Goal: Task Accomplishment & Management: Manage account settings

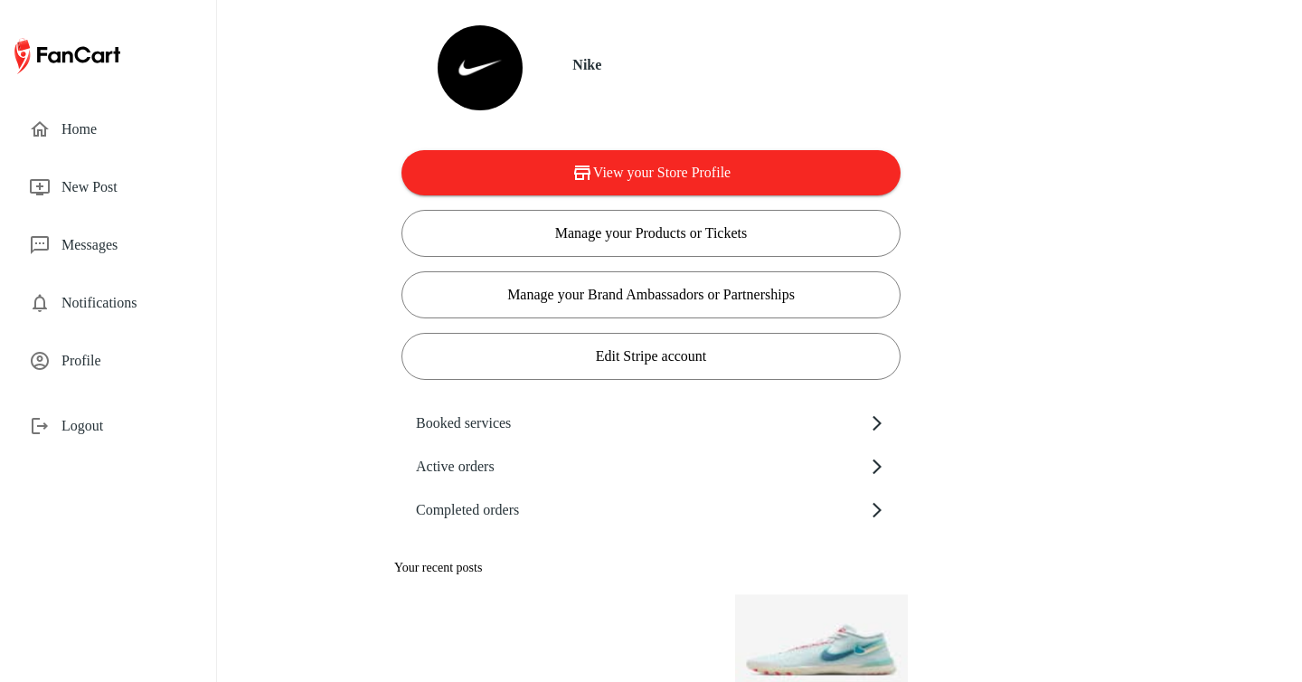
click at [94, 362] on span "Profile" at bounding box center [124, 361] width 126 height 22
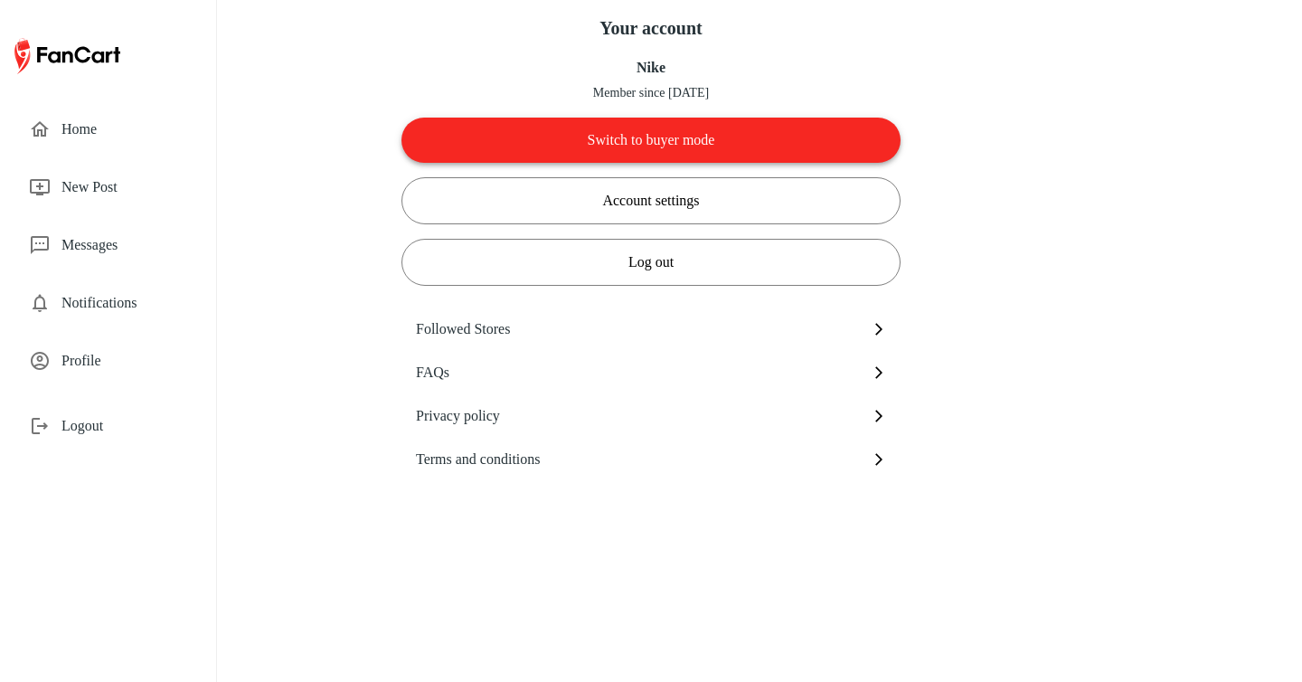
click at [656, 138] on button "Switch to buyer mode" at bounding box center [650, 140] width 499 height 45
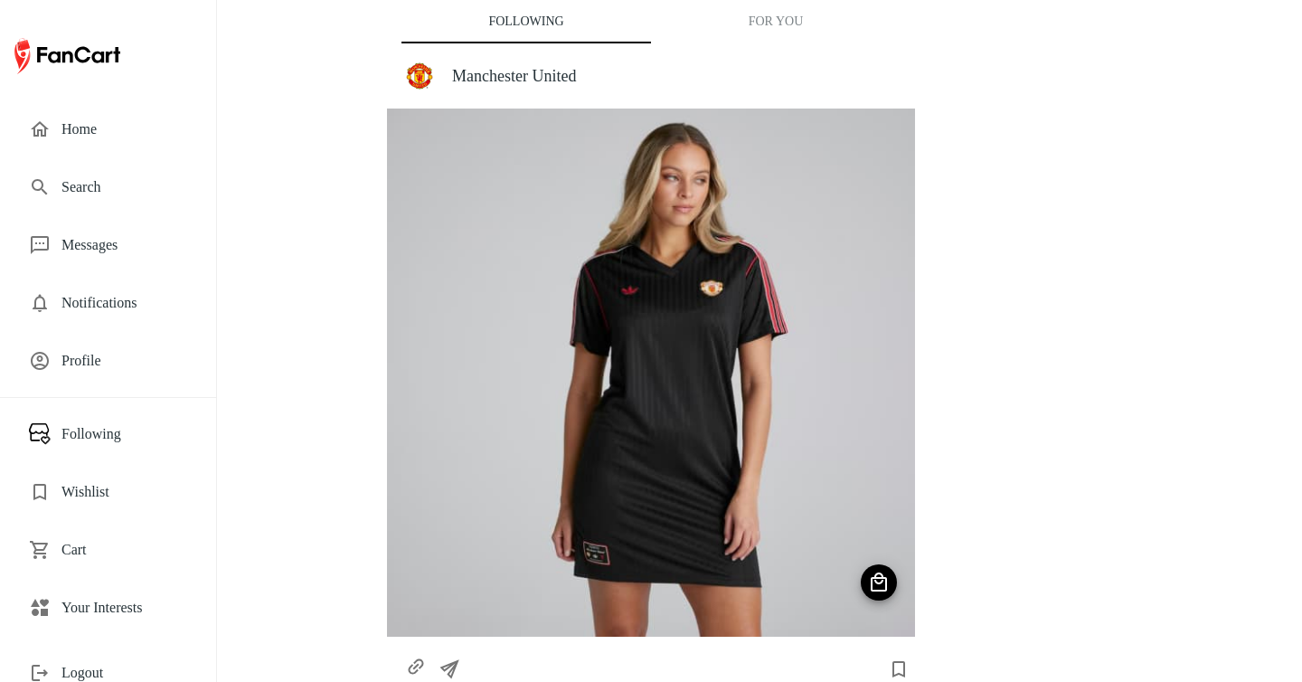
click at [113, 358] on span "Profile" at bounding box center [124, 361] width 126 height 22
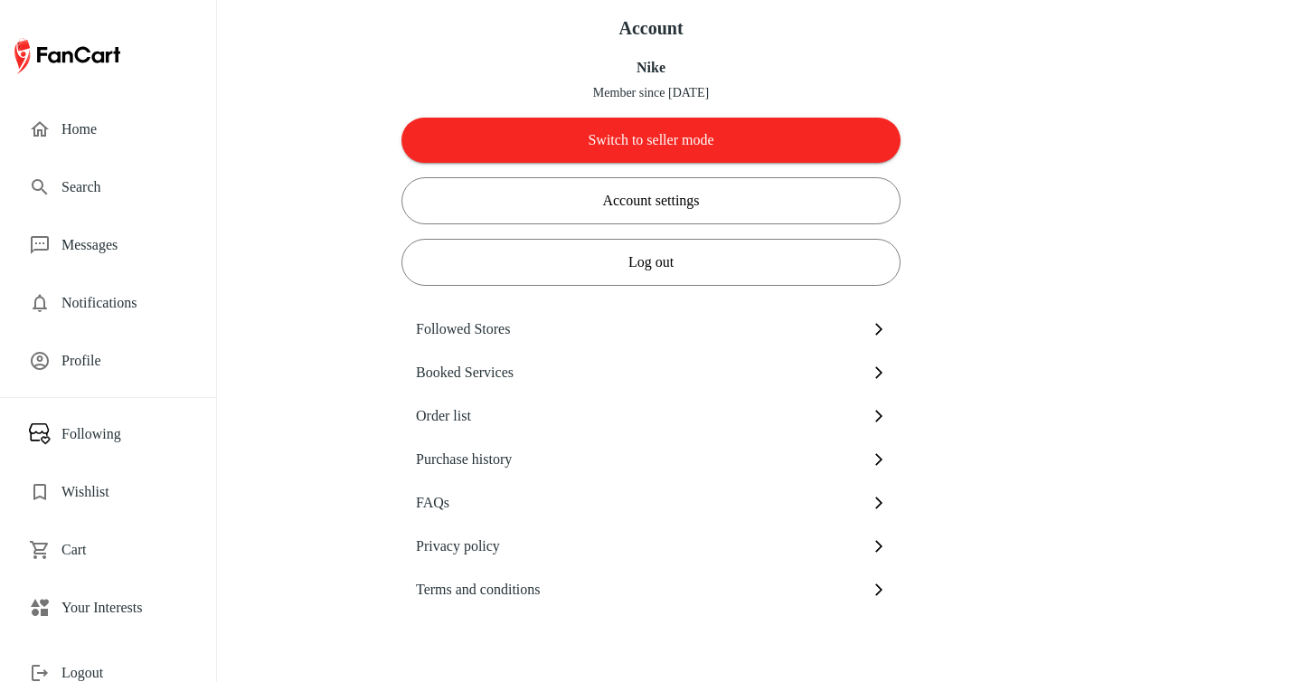
click at [106, 599] on span "Your Interests" at bounding box center [124, 608] width 126 height 22
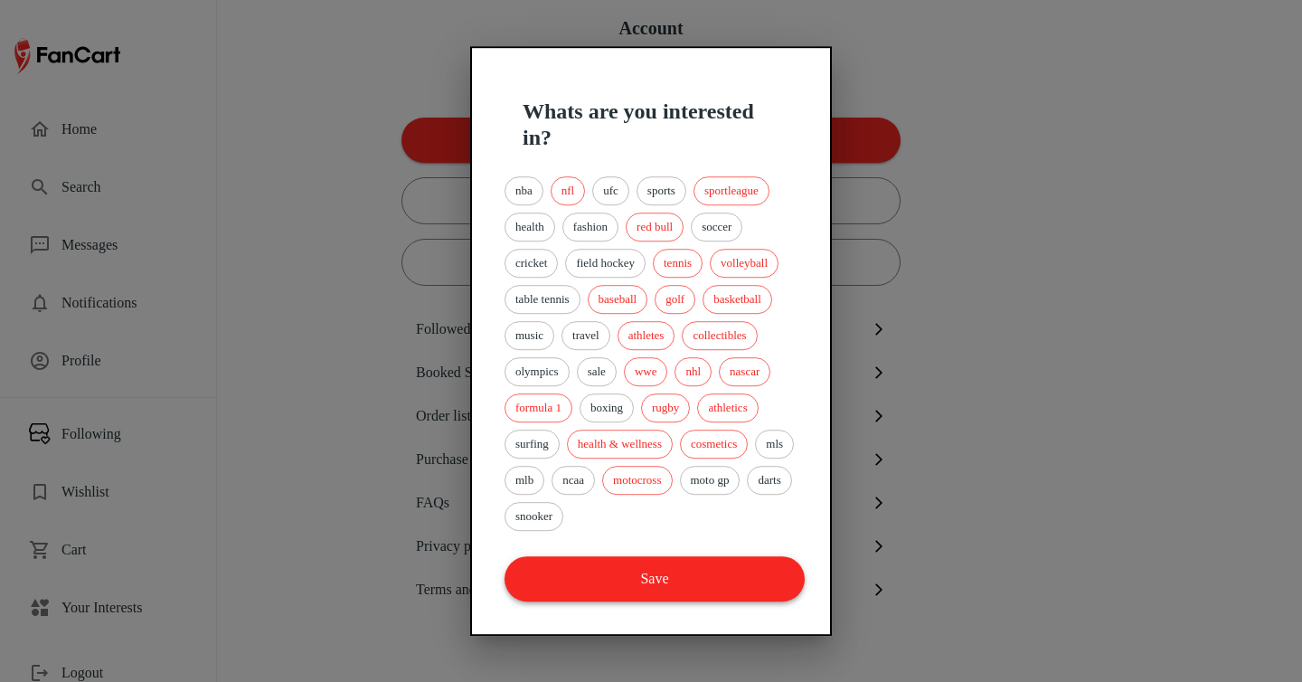
click at [703, 580] on button "Save" at bounding box center [655, 578] width 300 height 45
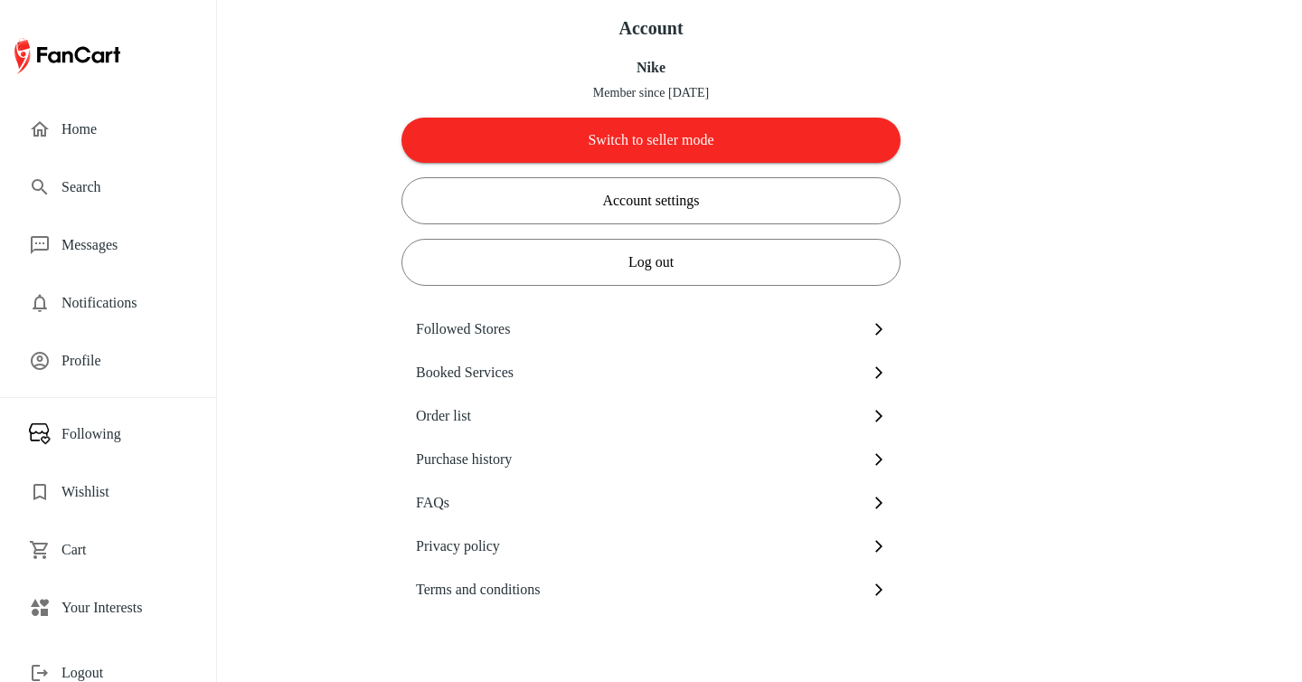
click at [83, 126] on span "Home" at bounding box center [124, 129] width 126 height 22
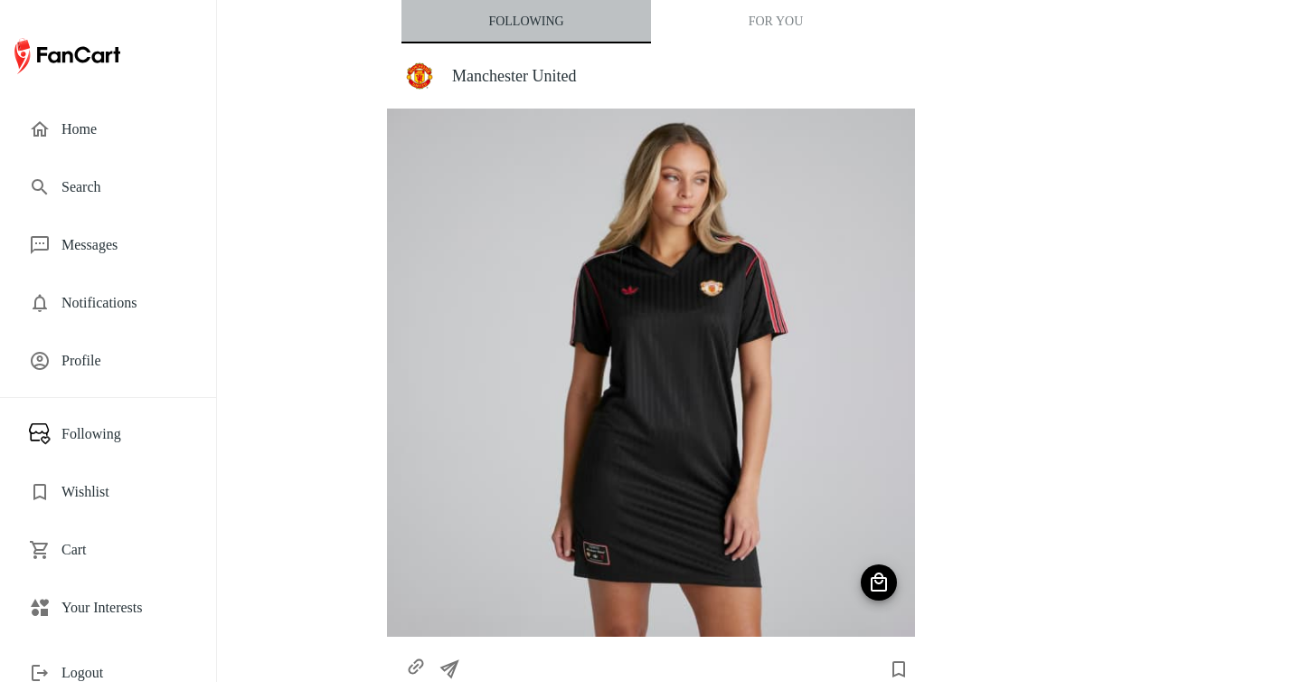
click at [566, 25] on button "Following" at bounding box center [526, 21] width 250 height 43
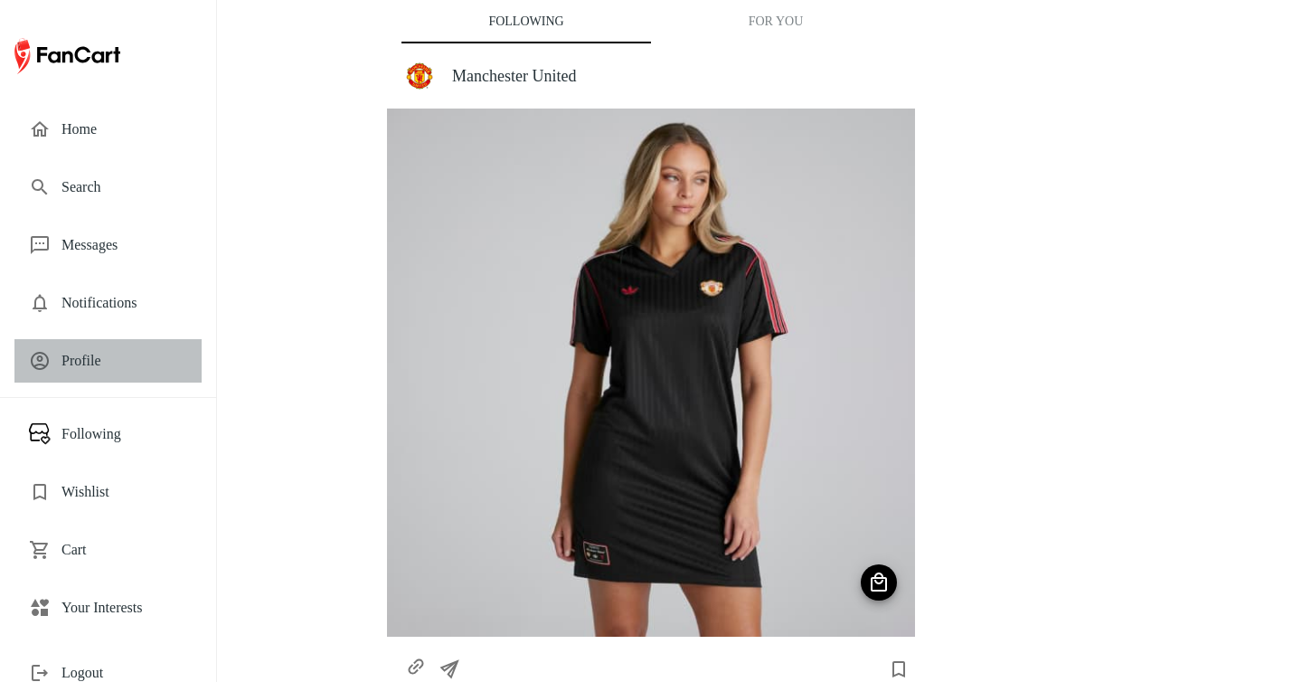
click at [127, 363] on span "Profile" at bounding box center [124, 361] width 126 height 22
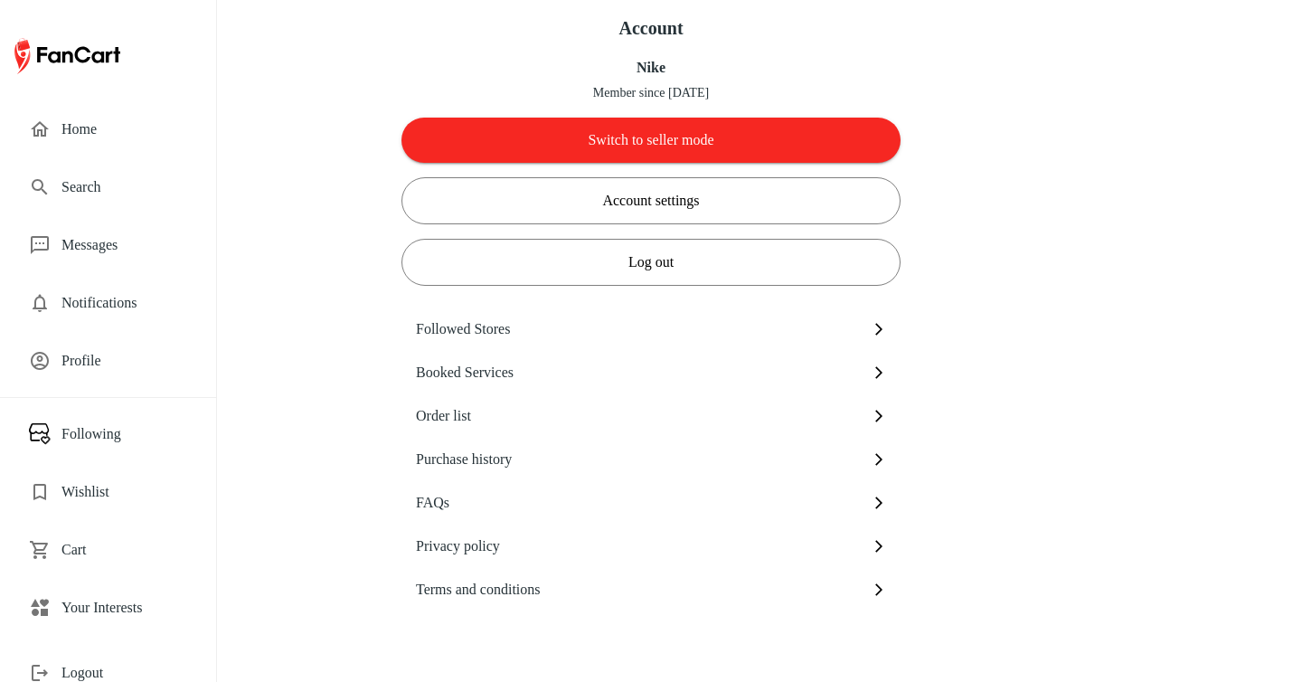
click at [91, 424] on span "Following" at bounding box center [124, 434] width 126 height 22
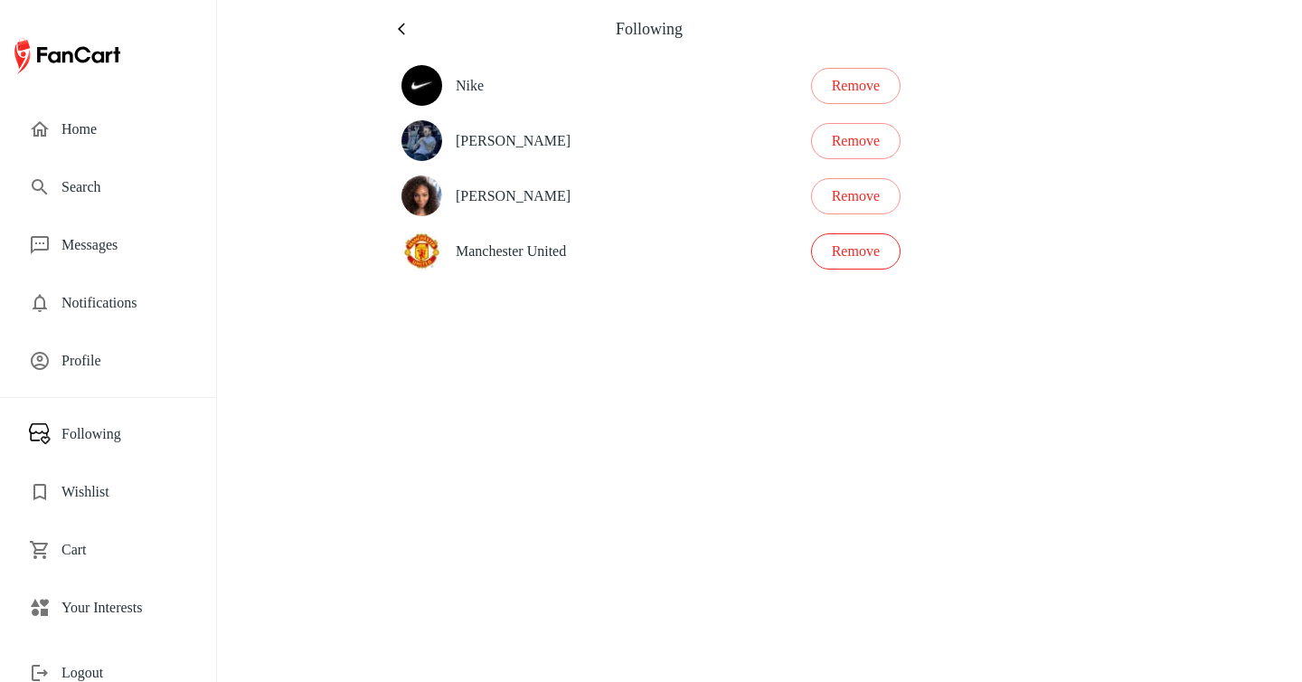
click at [877, 258] on button "Remove" at bounding box center [856, 251] width 90 height 36
click at [98, 131] on span "Home" at bounding box center [124, 129] width 126 height 22
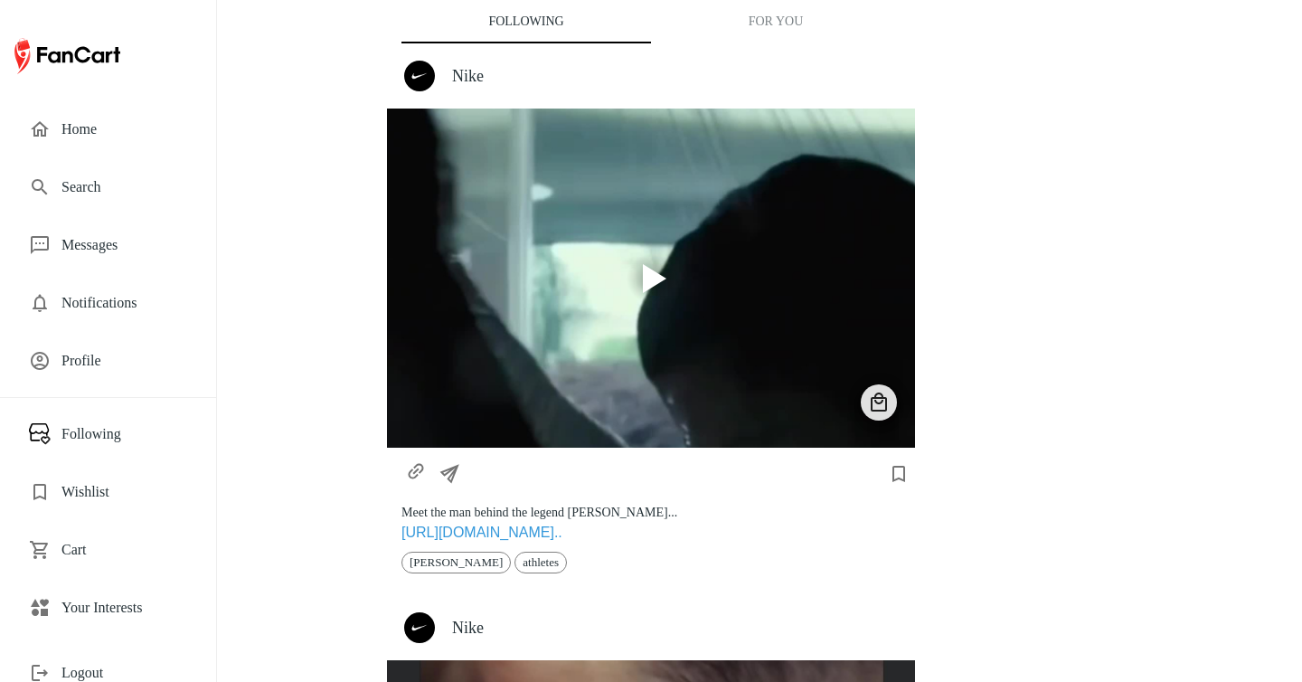
click at [745, 26] on button "For You" at bounding box center [776, 21] width 250 height 43
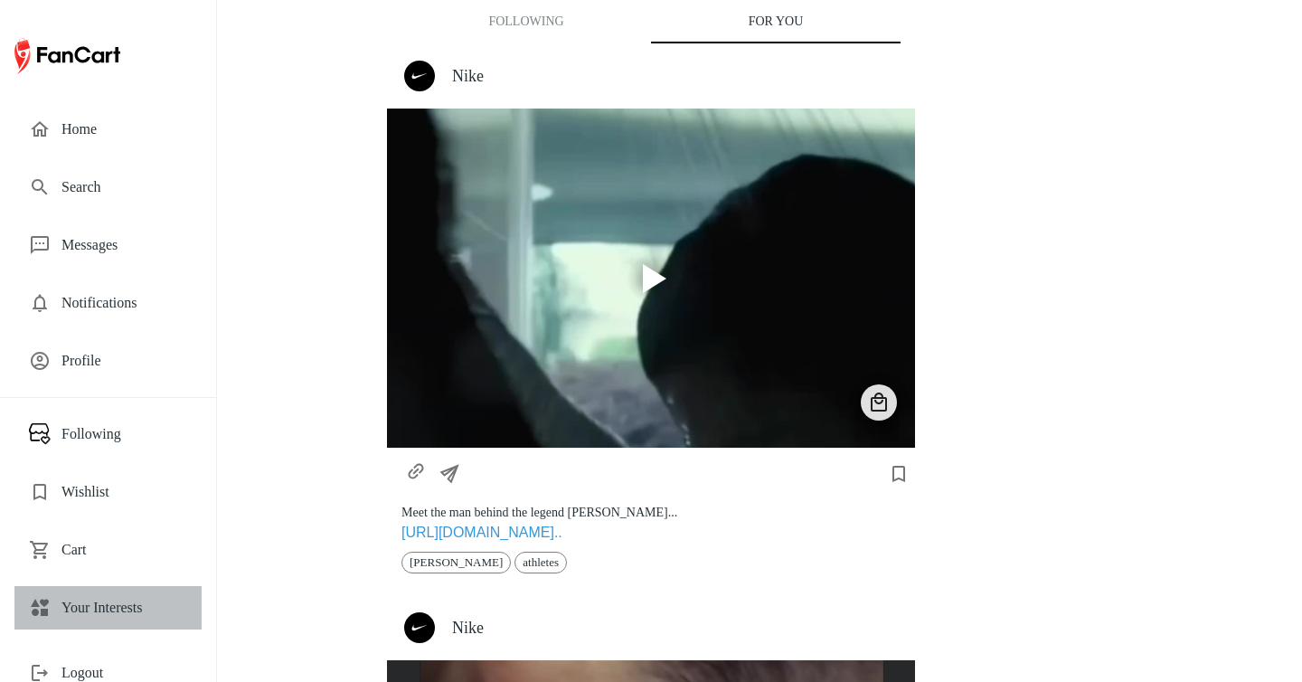
click at [121, 600] on span "Your Interests" at bounding box center [124, 608] width 126 height 22
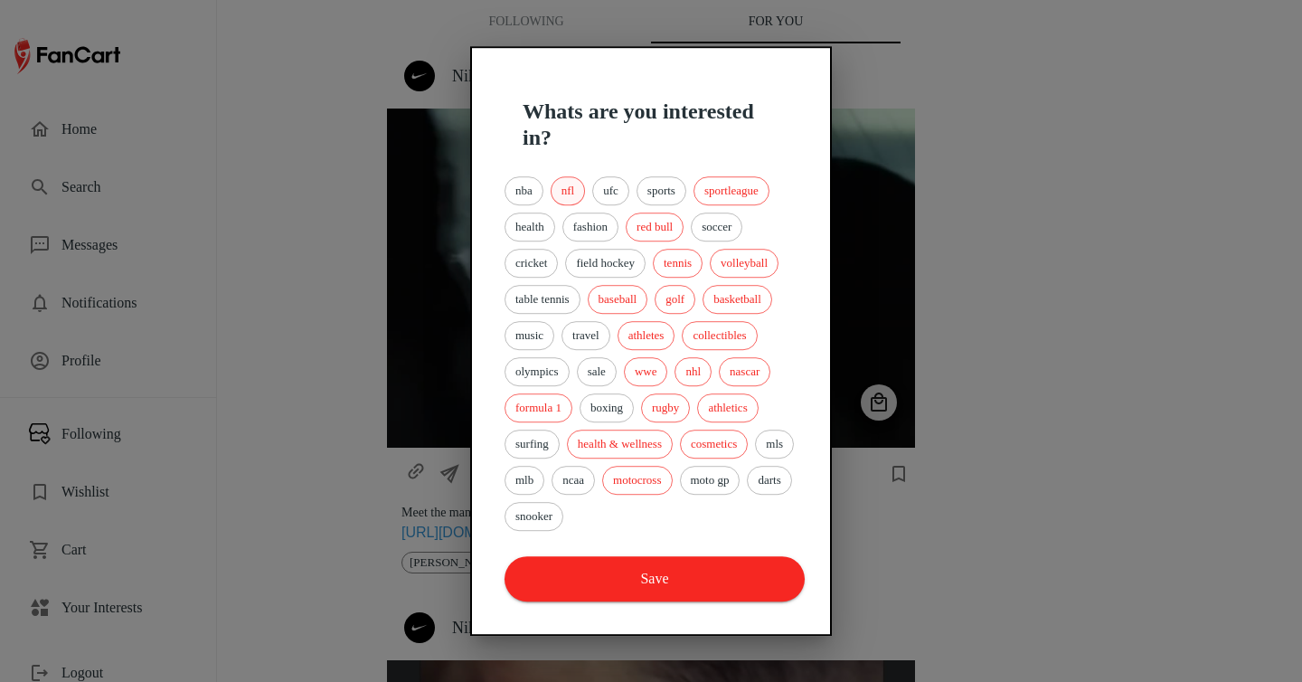
click at [562, 192] on span "nfl" at bounding box center [568, 191] width 33 height 18
click at [744, 188] on span "sportleague" at bounding box center [731, 191] width 74 height 18
click at [673, 211] on div "nba nfl ufc sports sportleague health fashion red bull soccer cricket field hoc…" at bounding box center [651, 354] width 300 height 362
click at [675, 228] on span "red bull" at bounding box center [655, 227] width 56 height 18
click at [680, 250] on div "tennis" at bounding box center [678, 263] width 50 height 29
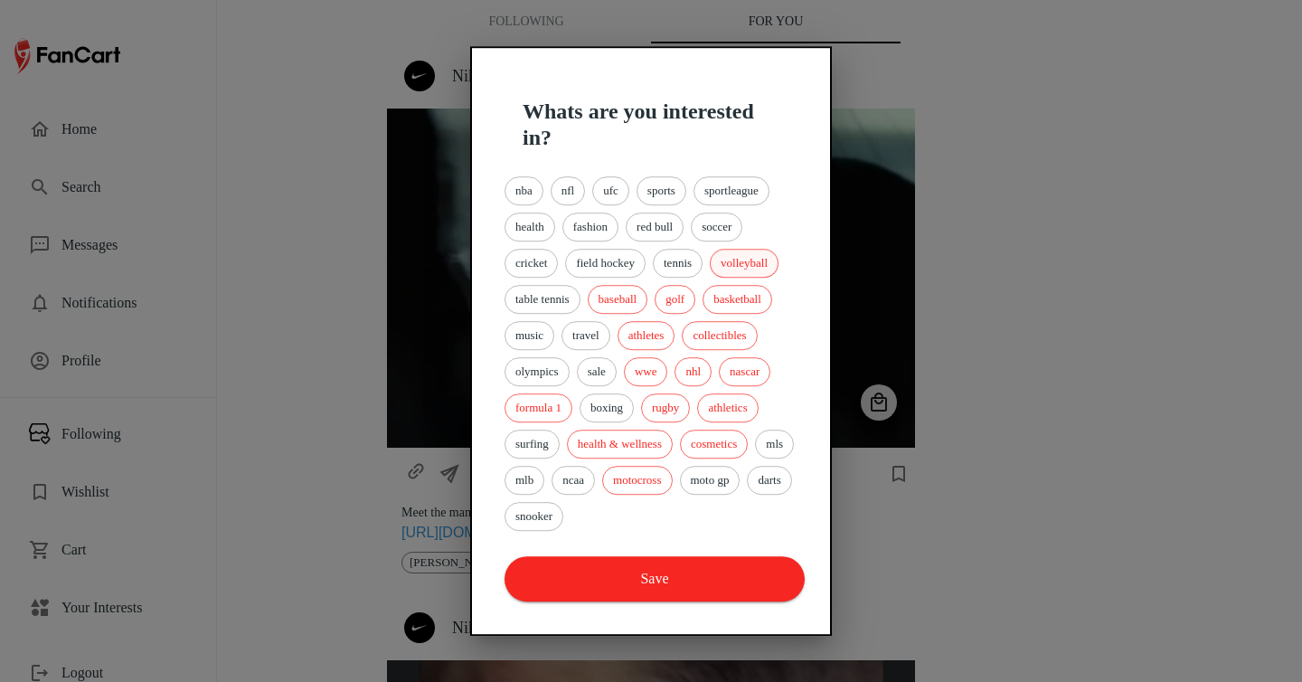
click at [759, 254] on span "volleyball" at bounding box center [744, 263] width 67 height 18
click at [758, 285] on div "basketball" at bounding box center [738, 299] width 70 height 29
click at [683, 290] on span "golf" at bounding box center [675, 299] width 39 height 18
click at [632, 299] on span "baseball" at bounding box center [618, 299] width 59 height 18
click at [651, 338] on span "athletes" at bounding box center [646, 335] width 56 height 18
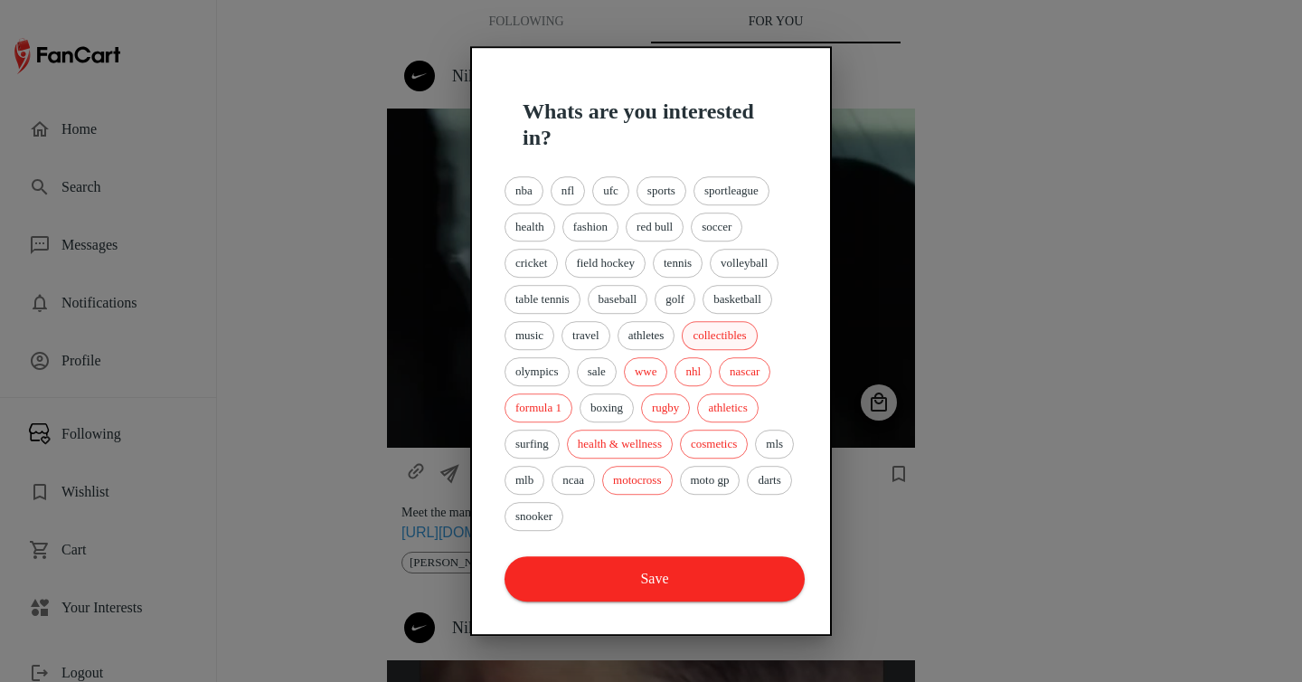
click at [745, 339] on span "collectibles" at bounding box center [719, 335] width 73 height 18
click at [745, 368] on span "nascar" at bounding box center [745, 372] width 50 height 18
click at [698, 368] on span "nhl" at bounding box center [692, 372] width 35 height 18
click at [659, 368] on span "wwe" at bounding box center [646, 372] width 42 height 18
click at [537, 411] on span "formula 1" at bounding box center [538, 408] width 66 height 18
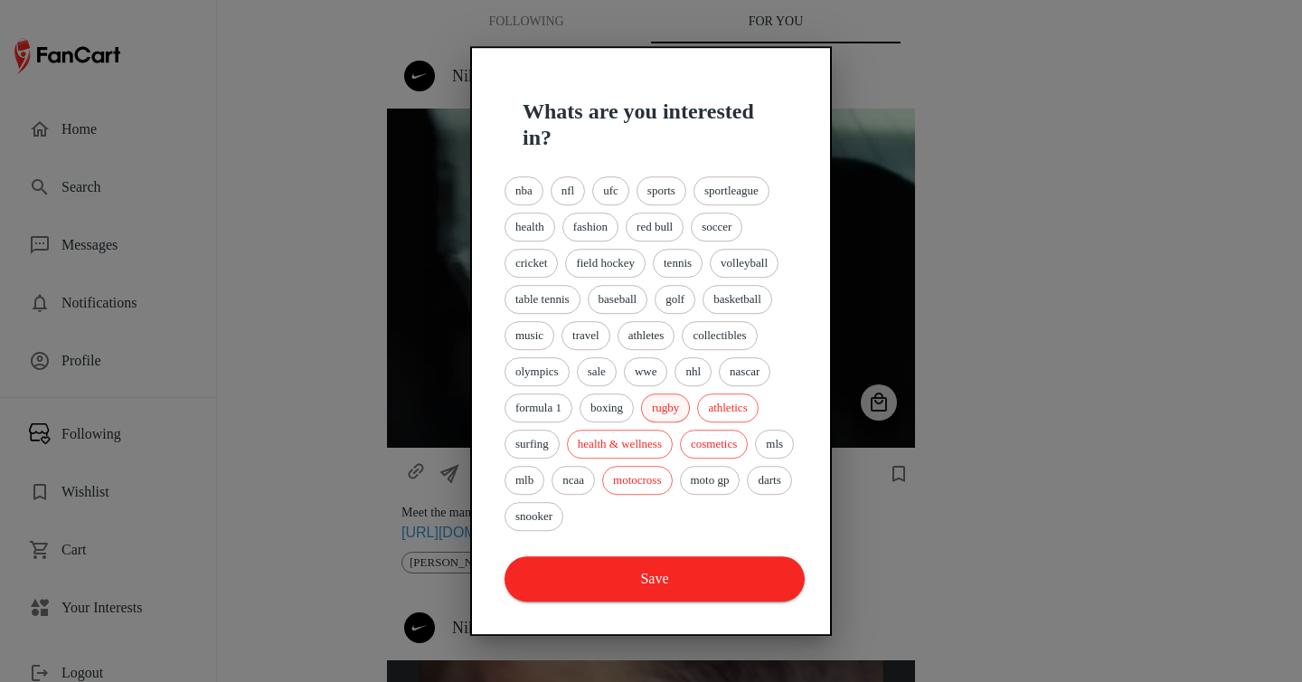
click at [670, 412] on span "rugby" at bounding box center [665, 408] width 47 height 18
click at [757, 405] on span "athletics" at bounding box center [727, 408] width 59 height 18
click at [747, 432] on div "cosmetics" at bounding box center [714, 443] width 68 height 29
click at [644, 438] on span "health & wellness" at bounding box center [620, 444] width 104 height 18
click at [671, 475] on span "motocross" at bounding box center [637, 480] width 68 height 18
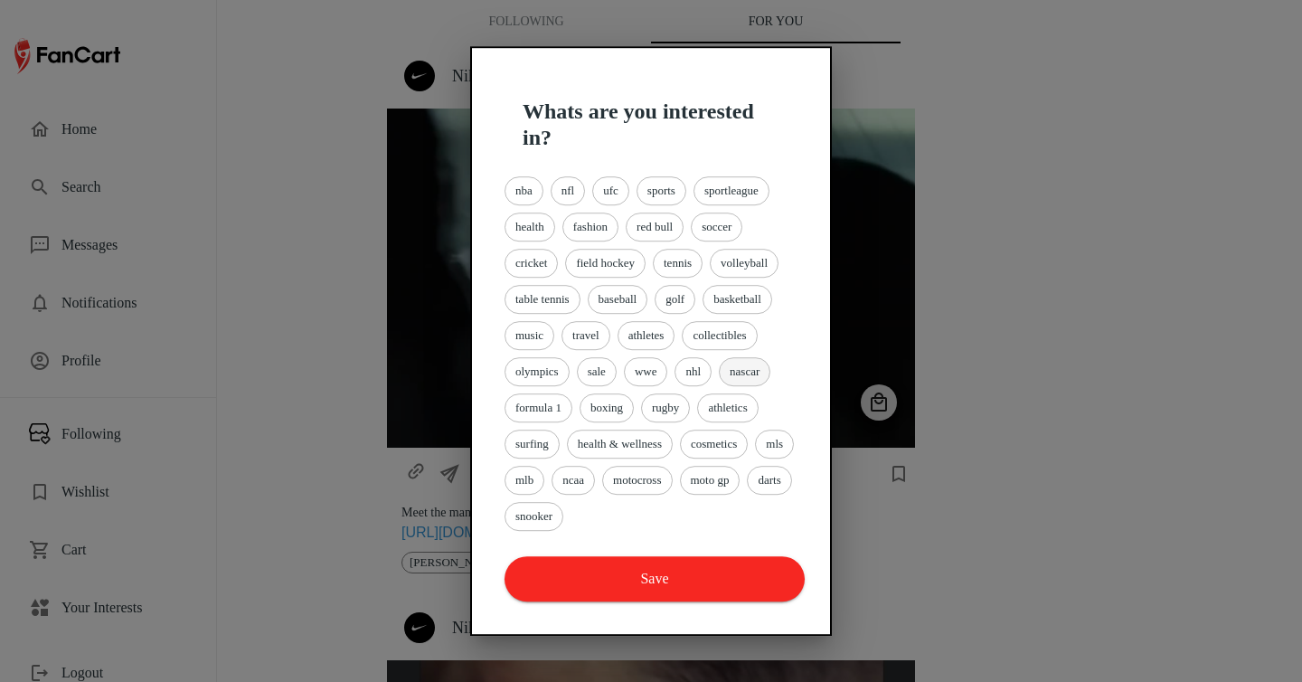
click at [760, 363] on span "nascar" at bounding box center [745, 372] width 50 height 18
click at [560, 405] on span "formula 1" at bounding box center [538, 408] width 66 height 18
click at [757, 297] on span "basketball" at bounding box center [737, 299] width 68 height 18
click at [609, 194] on span "ufc" at bounding box center [610, 191] width 35 height 18
click at [682, 584] on button "Save" at bounding box center [655, 578] width 300 height 45
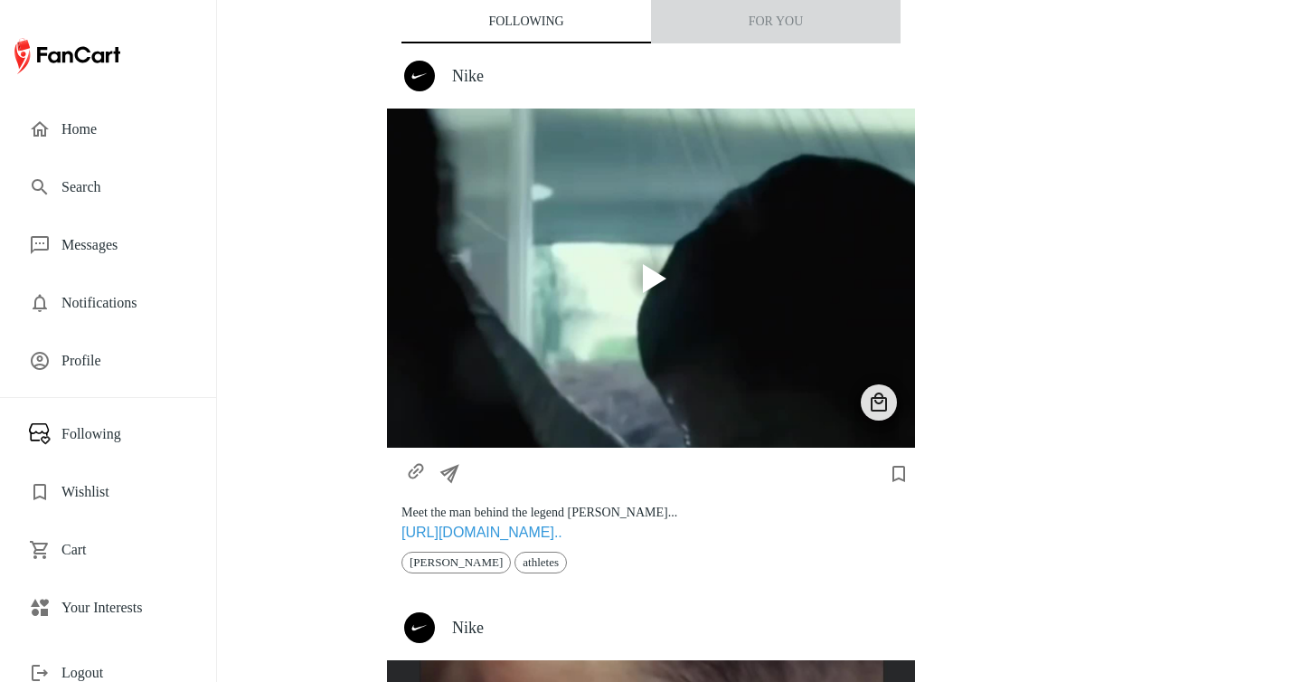
click at [784, 10] on button "For You" at bounding box center [776, 21] width 250 height 43
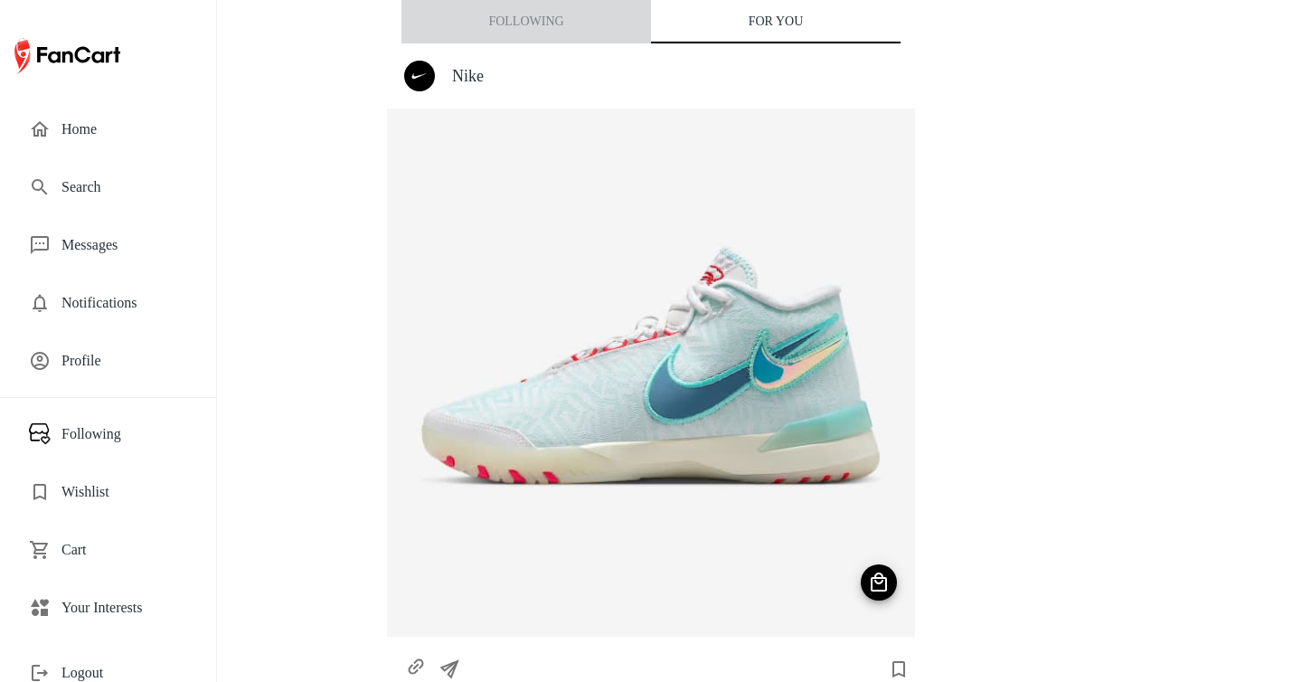
click at [512, 24] on button "Following" at bounding box center [526, 21] width 250 height 43
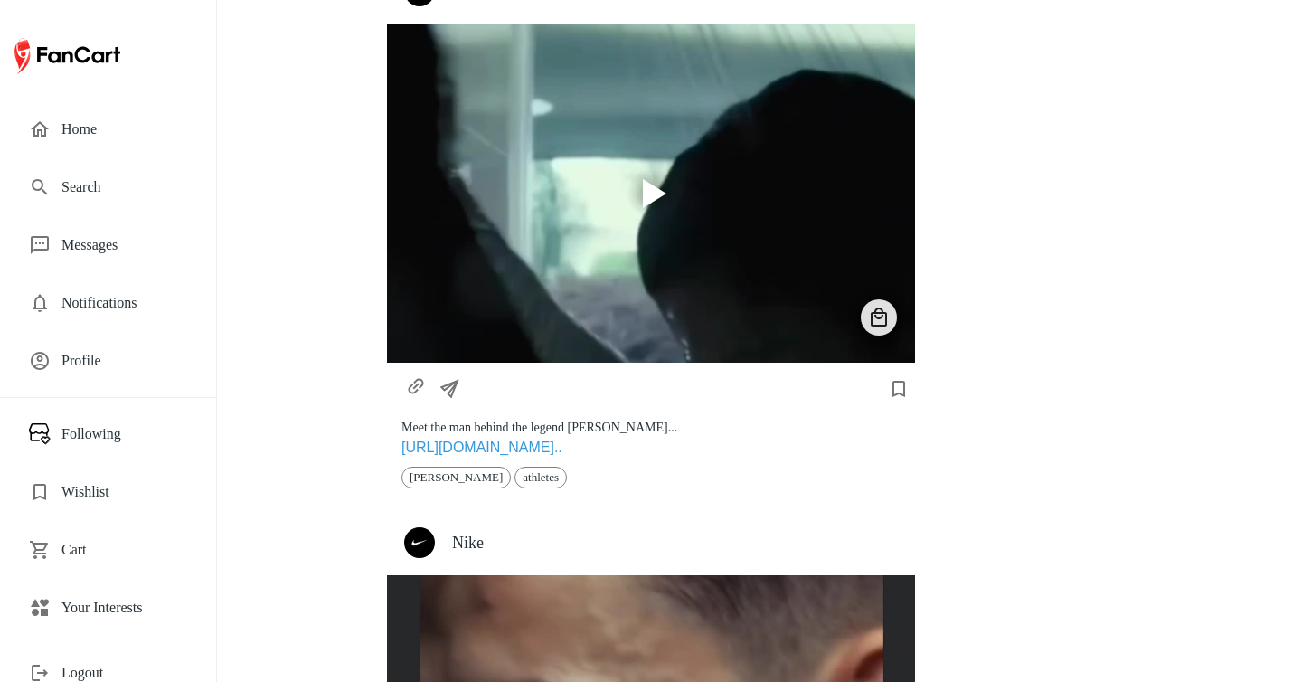
scroll to position [50, 0]
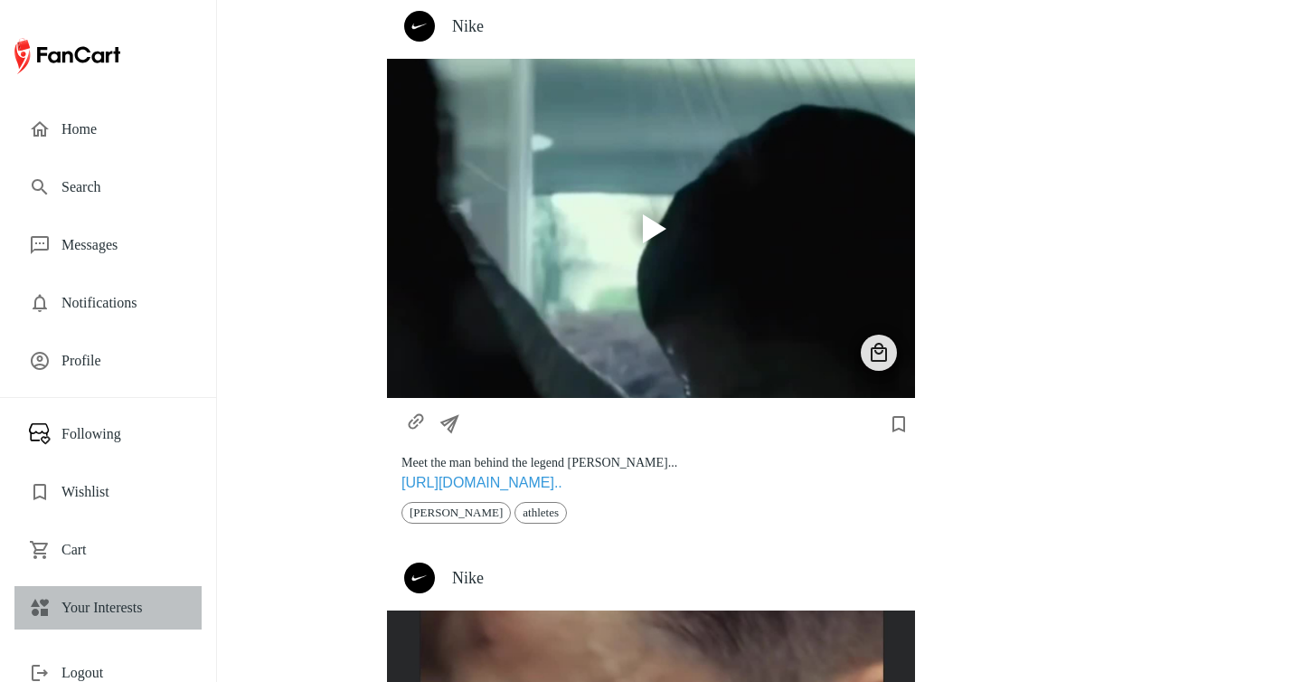
click at [127, 608] on span "Your Interests" at bounding box center [124, 608] width 126 height 22
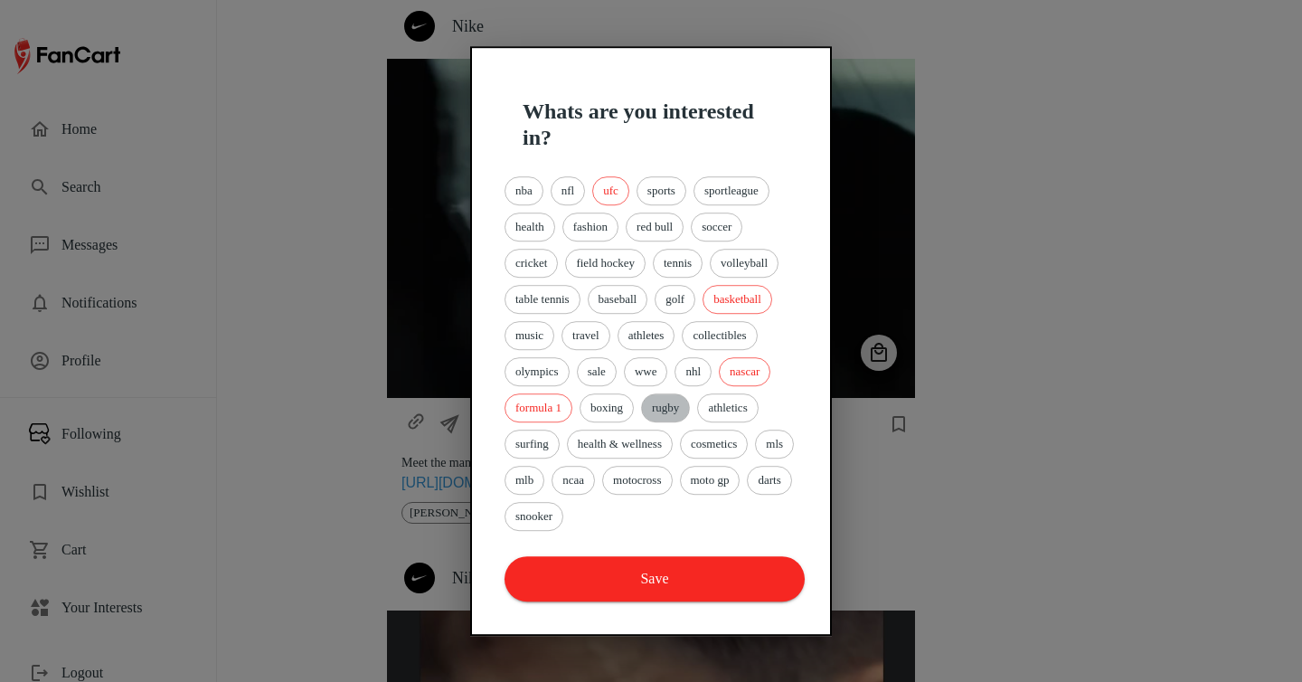
click at [680, 403] on span "rugby" at bounding box center [665, 408] width 47 height 18
click at [721, 229] on span "soccer" at bounding box center [717, 227] width 50 height 18
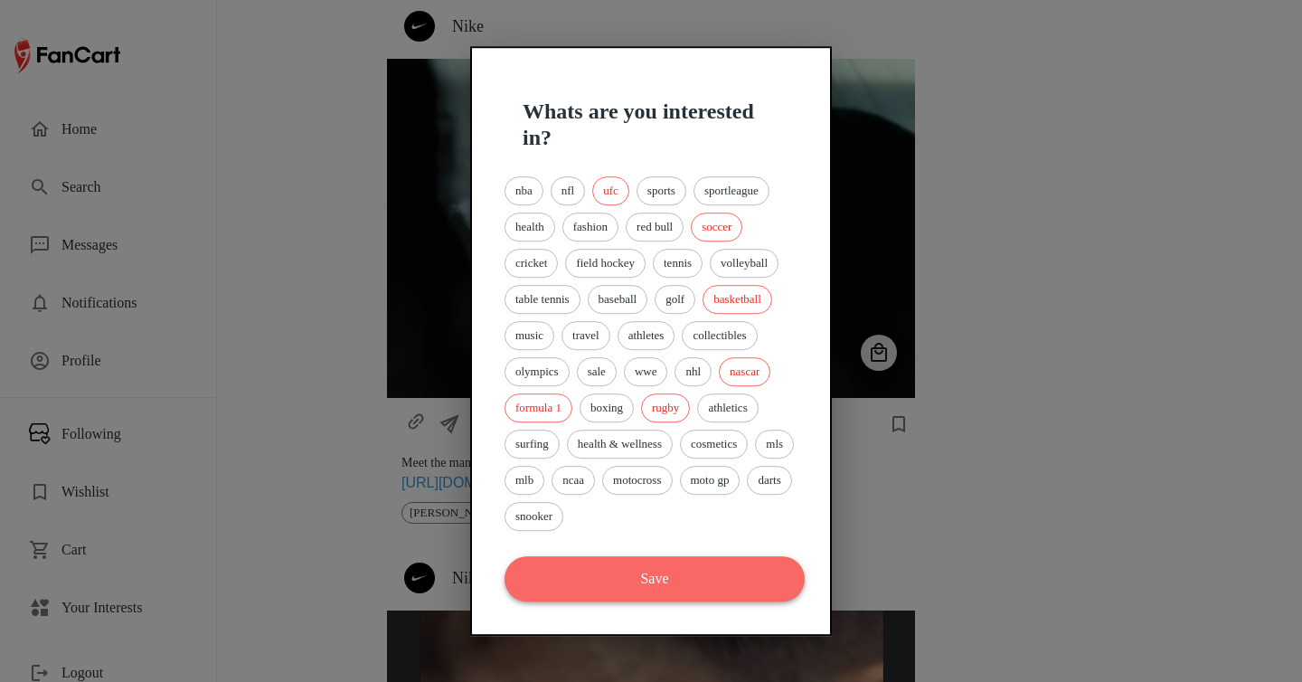
click at [686, 581] on button "Save" at bounding box center [655, 578] width 300 height 45
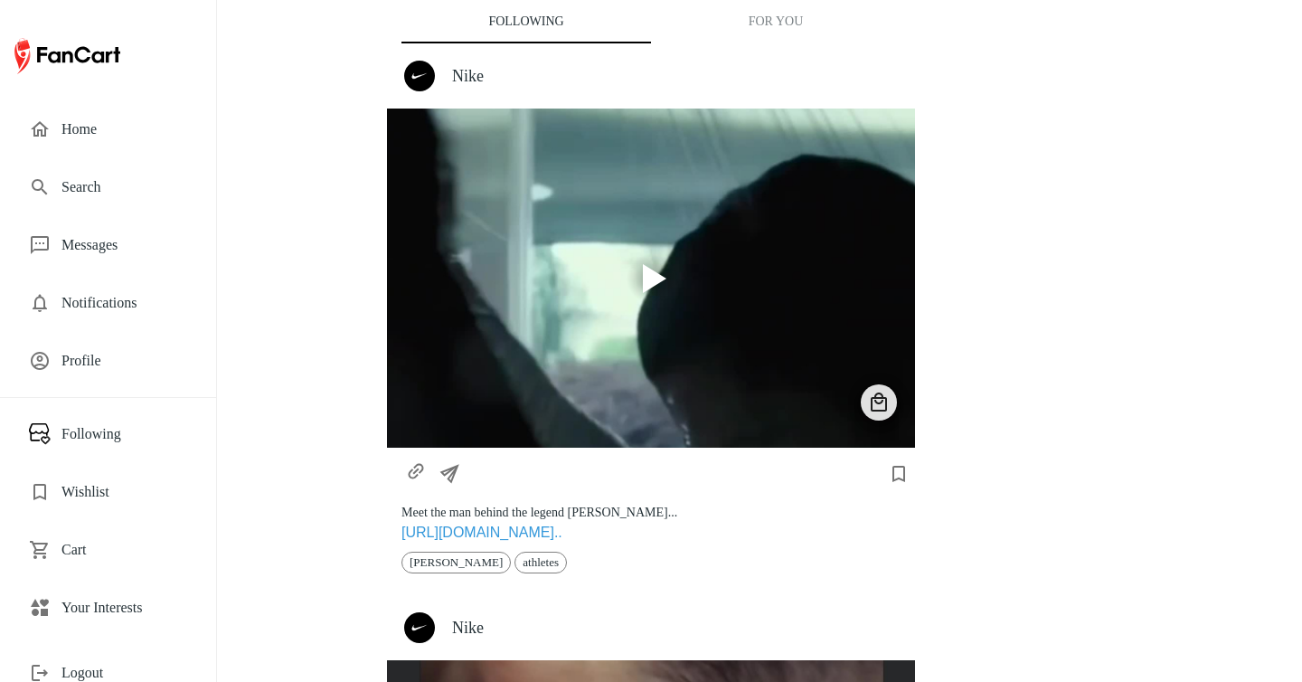
click at [774, 37] on button "For You" at bounding box center [776, 21] width 250 height 43
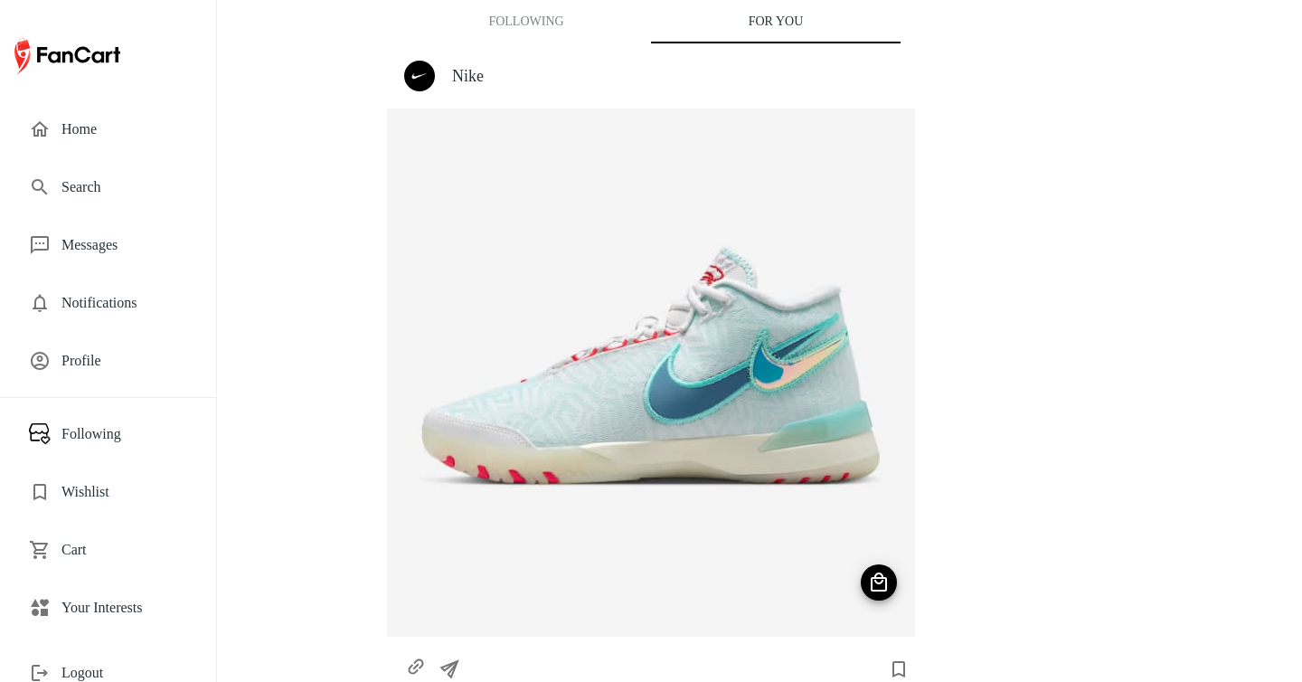
click at [457, 80] on h4 "Nike" at bounding box center [676, 76] width 448 height 20
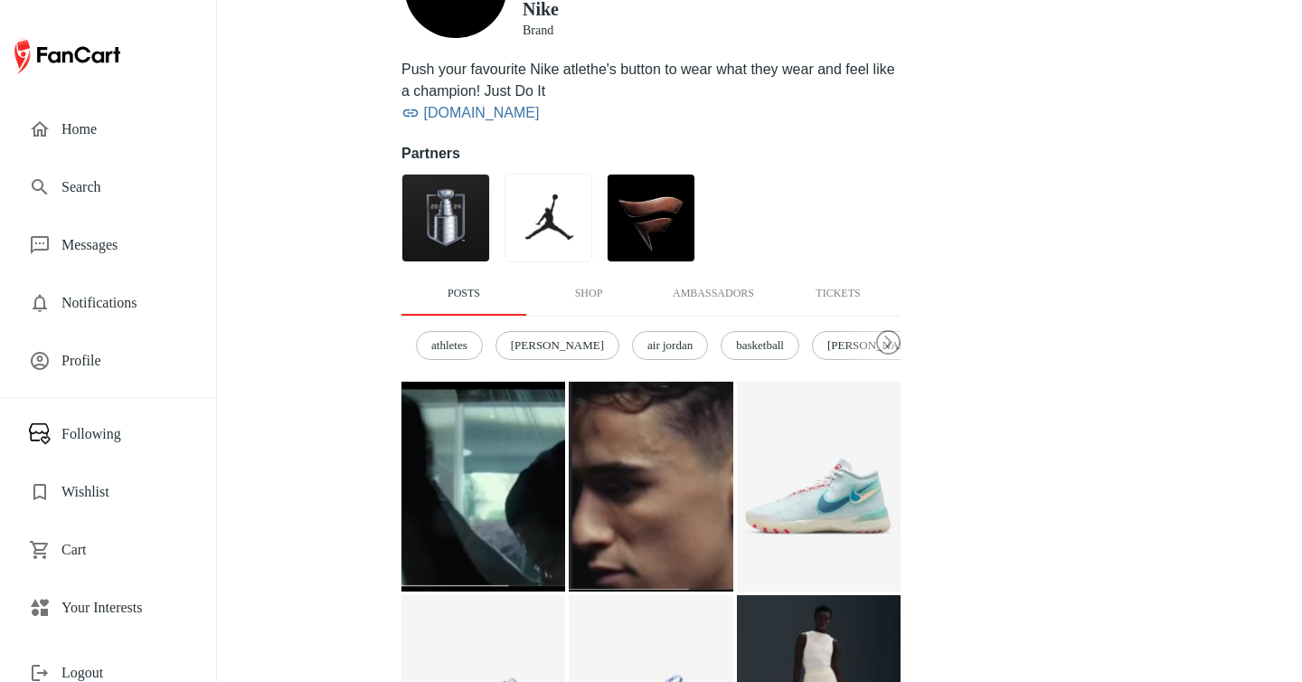
scroll to position [284, 0]
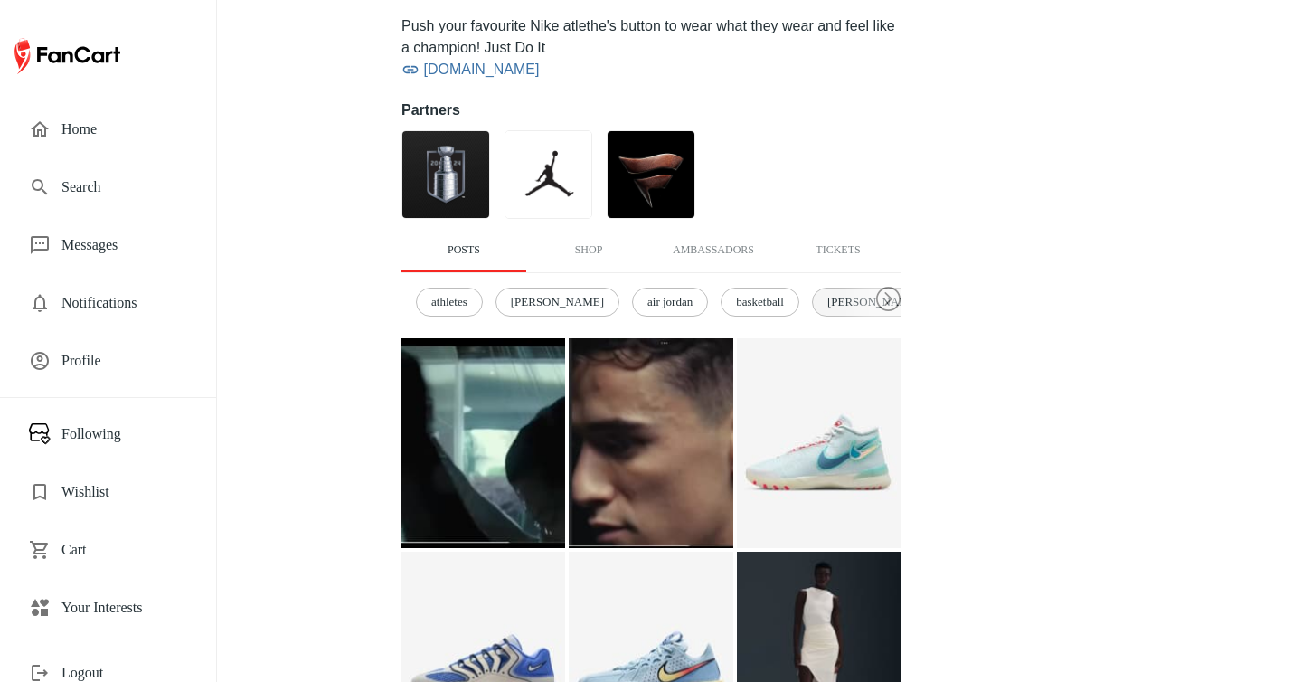
click at [840, 301] on span "serena williams" at bounding box center [873, 302] width 113 height 18
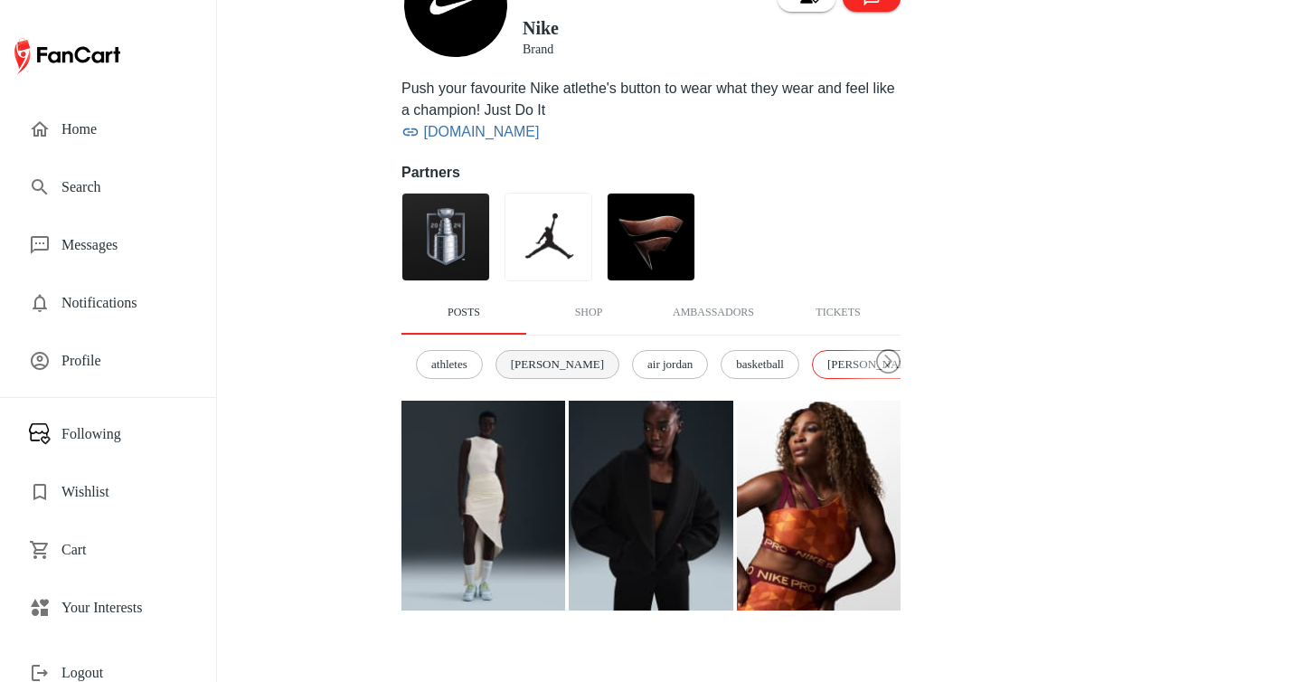
click at [537, 365] on span "[PERSON_NAME]" at bounding box center [557, 364] width 113 height 18
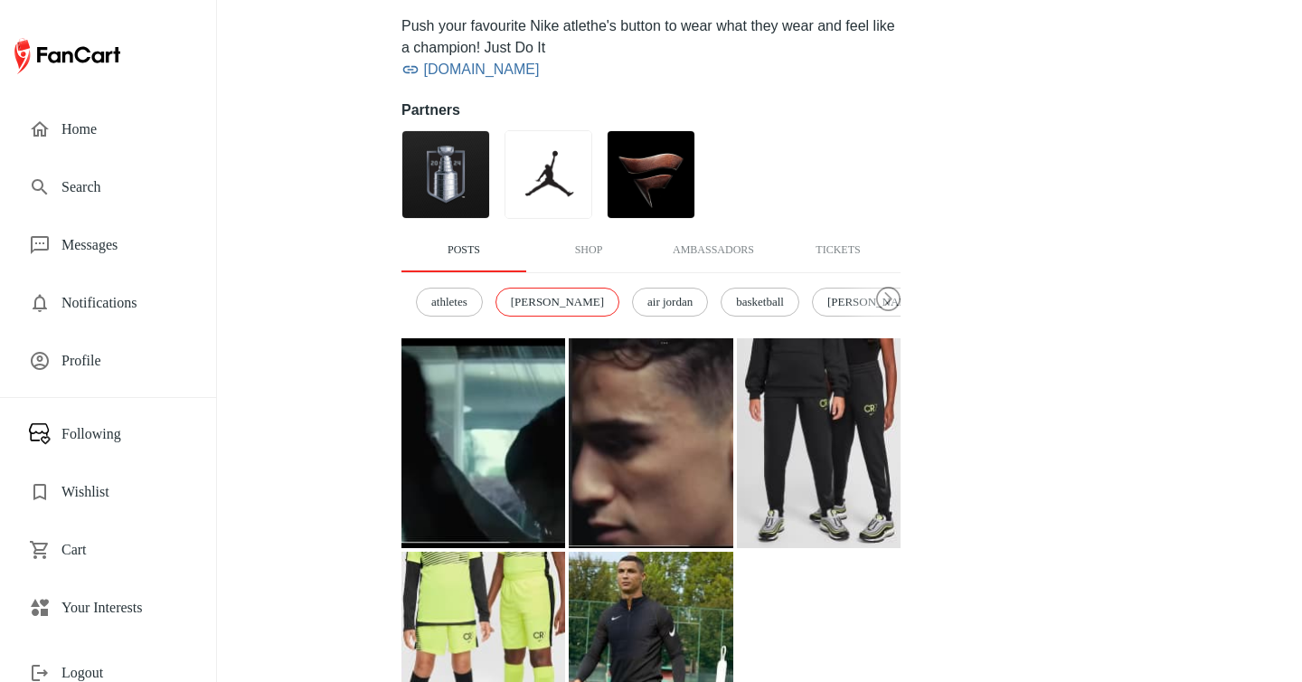
click at [94, 136] on span "Home" at bounding box center [124, 129] width 126 height 22
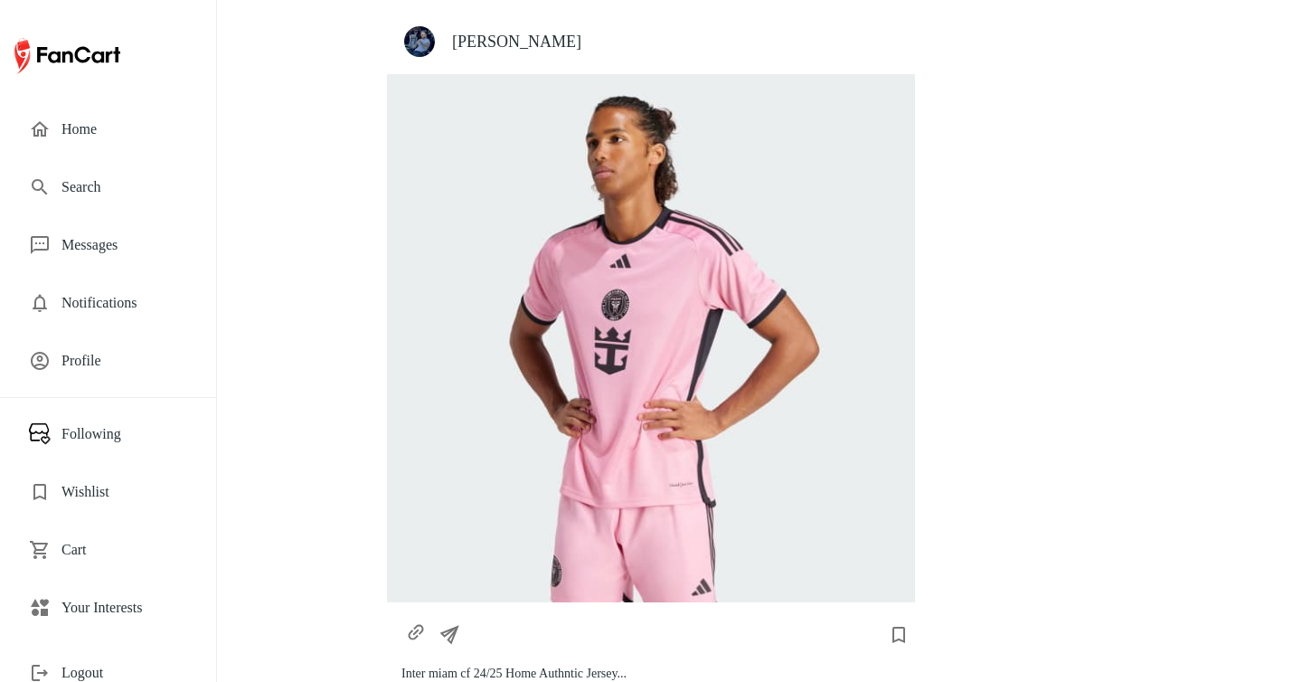
scroll to position [779, 0]
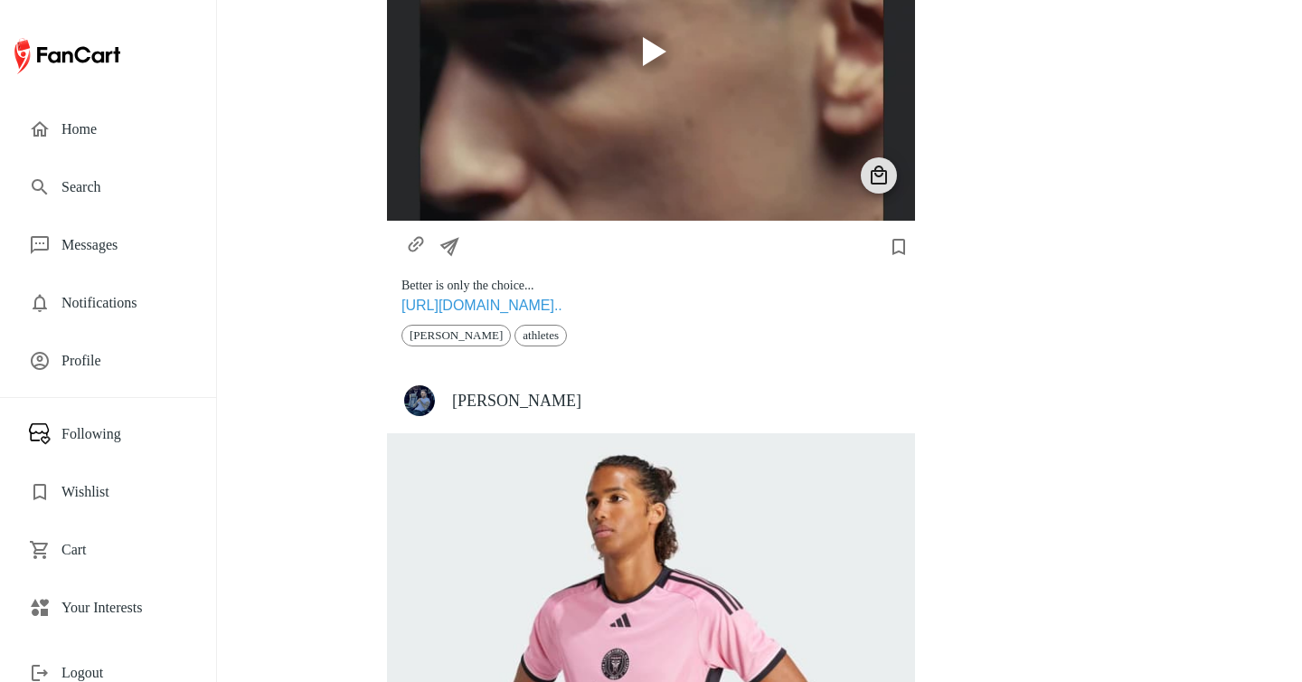
click at [501, 392] on h4 "[PERSON_NAME]" at bounding box center [676, 401] width 448 height 20
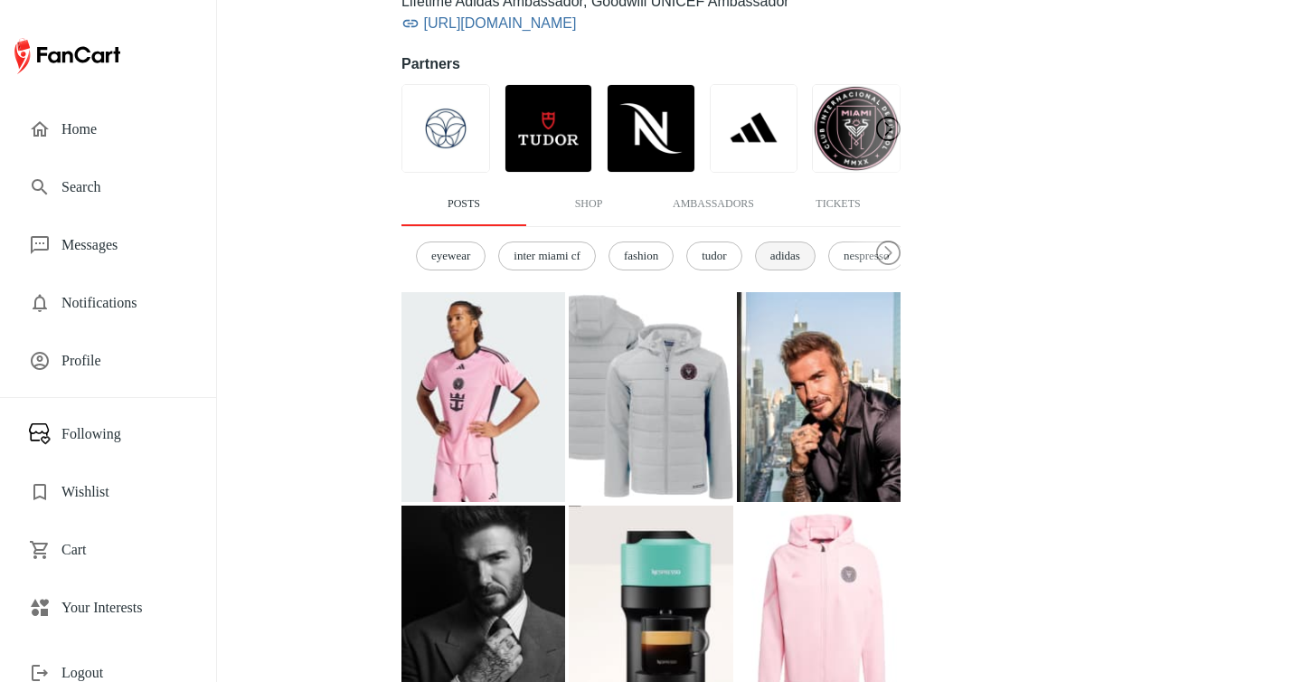
scroll to position [337, 0]
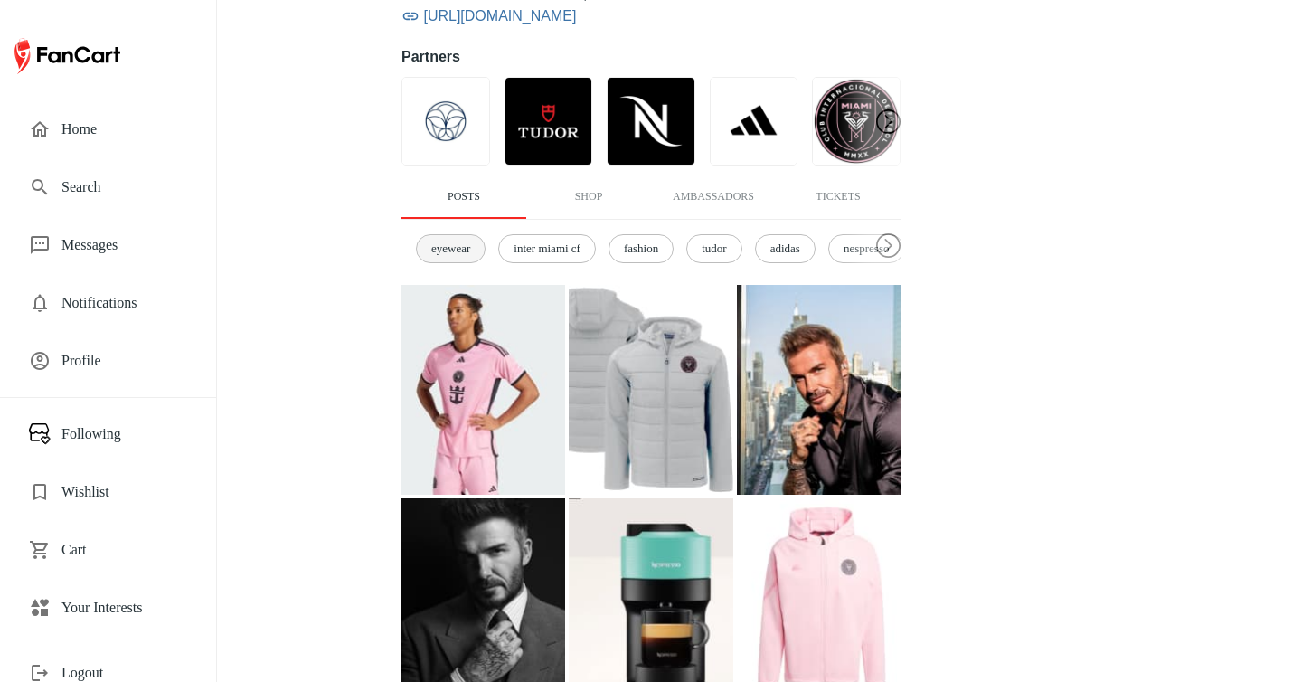
click at [465, 259] on div "eyewear" at bounding box center [451, 248] width 70 height 29
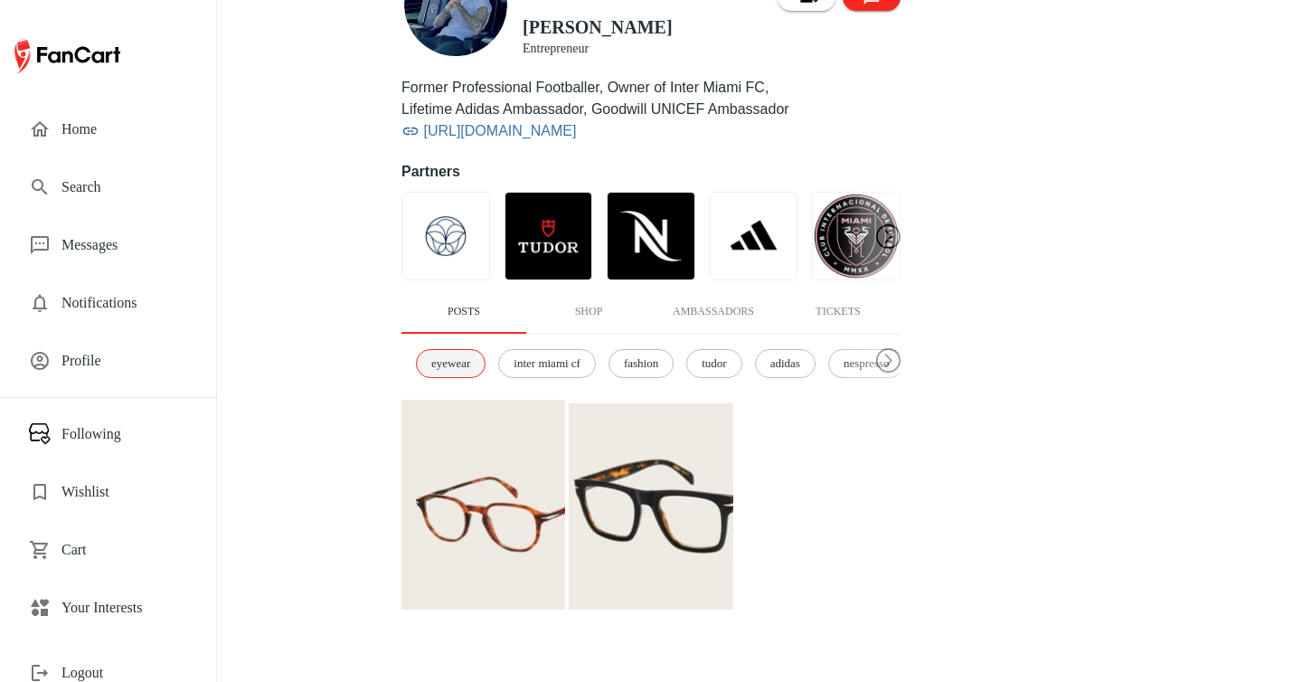
scroll to position [222, 0]
click at [584, 363] on span "inter miami cf" at bounding box center [547, 364] width 87 height 18
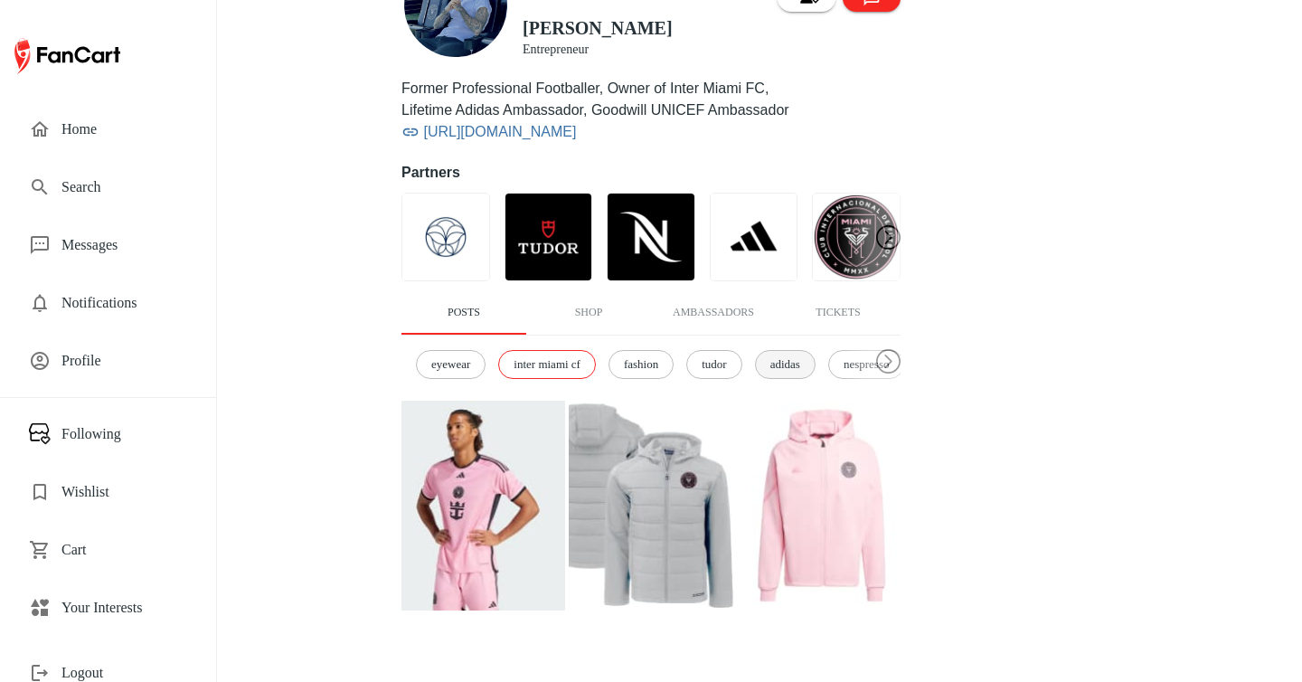
click at [798, 365] on span "adidas" at bounding box center [785, 364] width 50 height 18
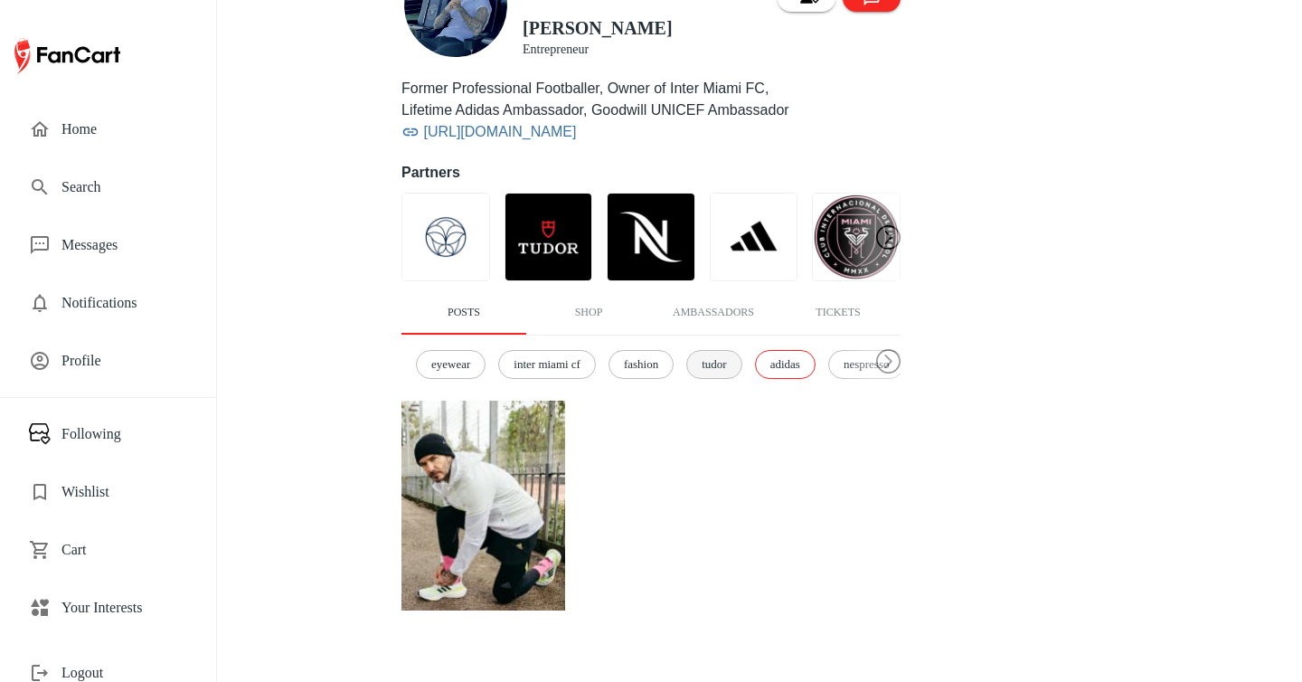
click at [735, 369] on span "tudor" at bounding box center [714, 364] width 44 height 18
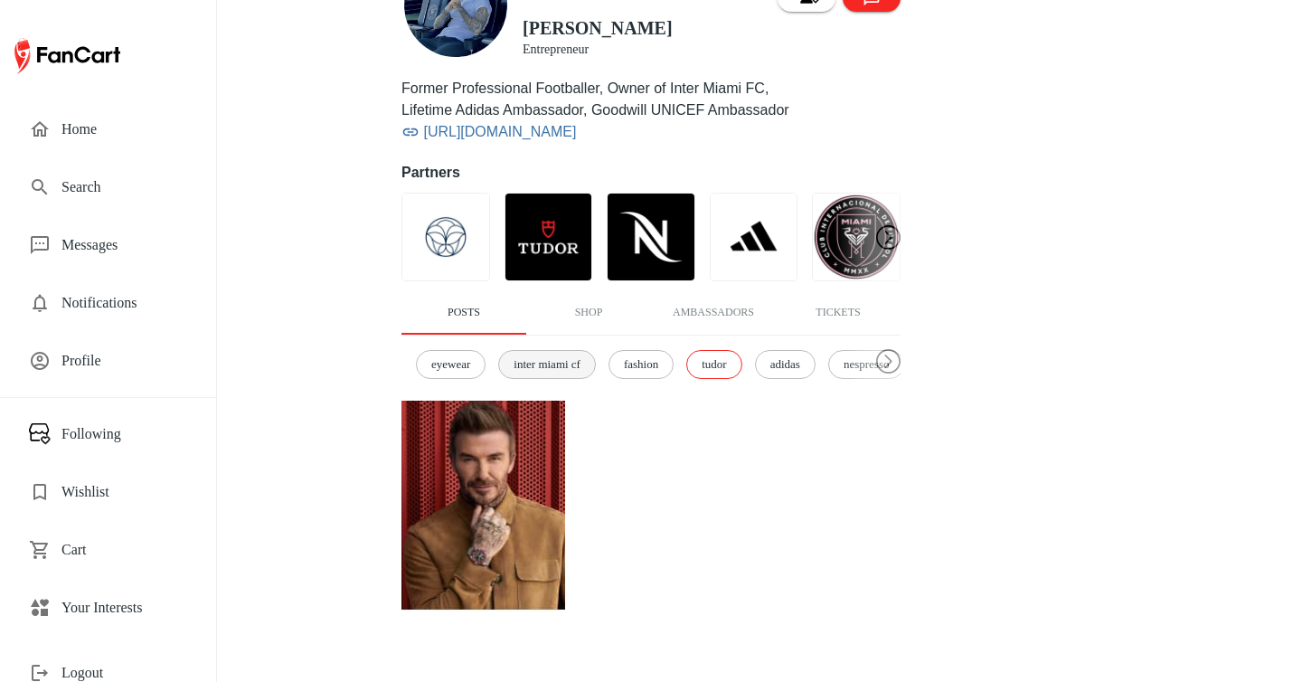
click at [581, 362] on span "inter miami cf" at bounding box center [547, 364] width 87 height 18
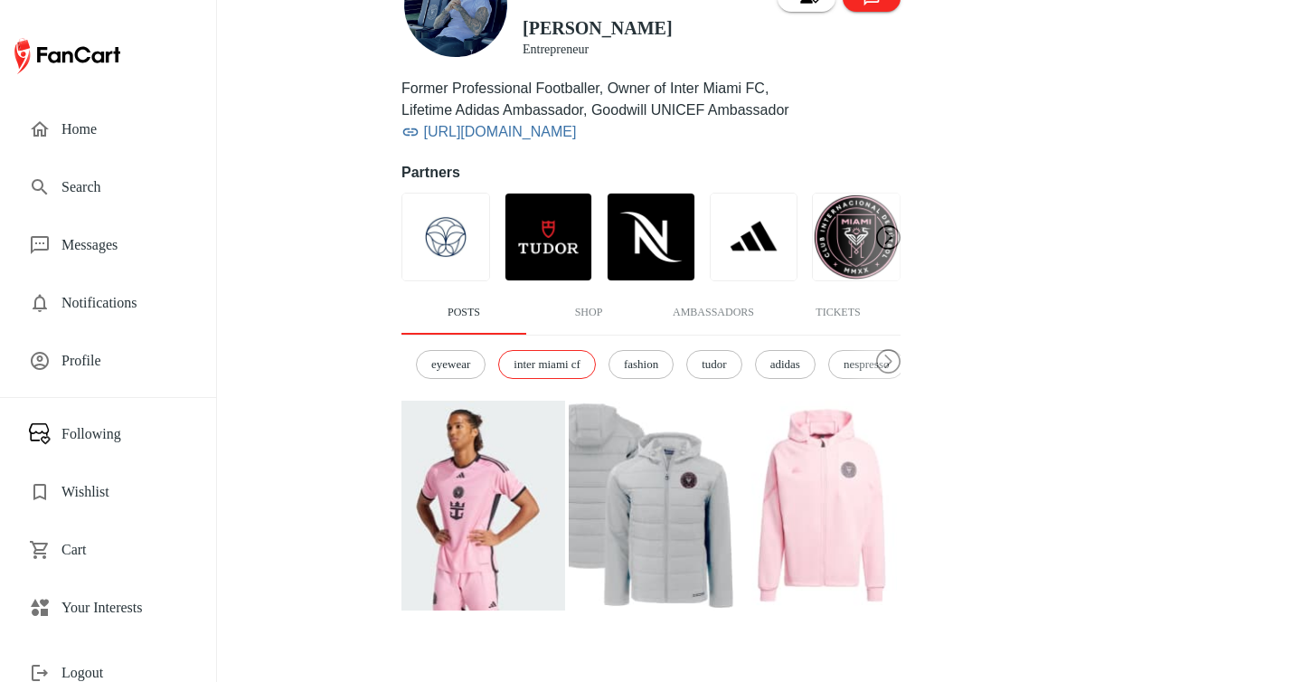
click at [791, 492] on img at bounding box center [819, 506] width 164 height 210
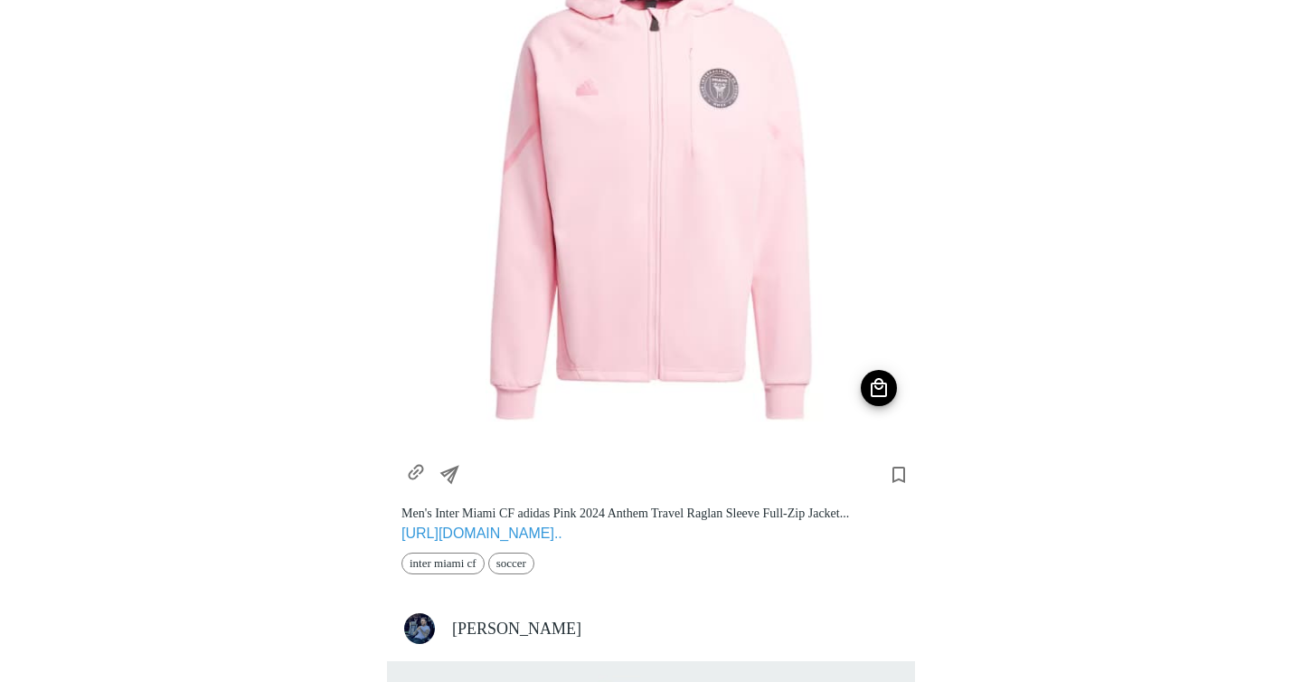
scroll to position [206, 0]
click at [420, 473] on icon "https://www.mlsstore.com/en/inter-miami-cf/mens-inter-miami-cf-adidas-pink-2024…" at bounding box center [416, 474] width 31 height 31
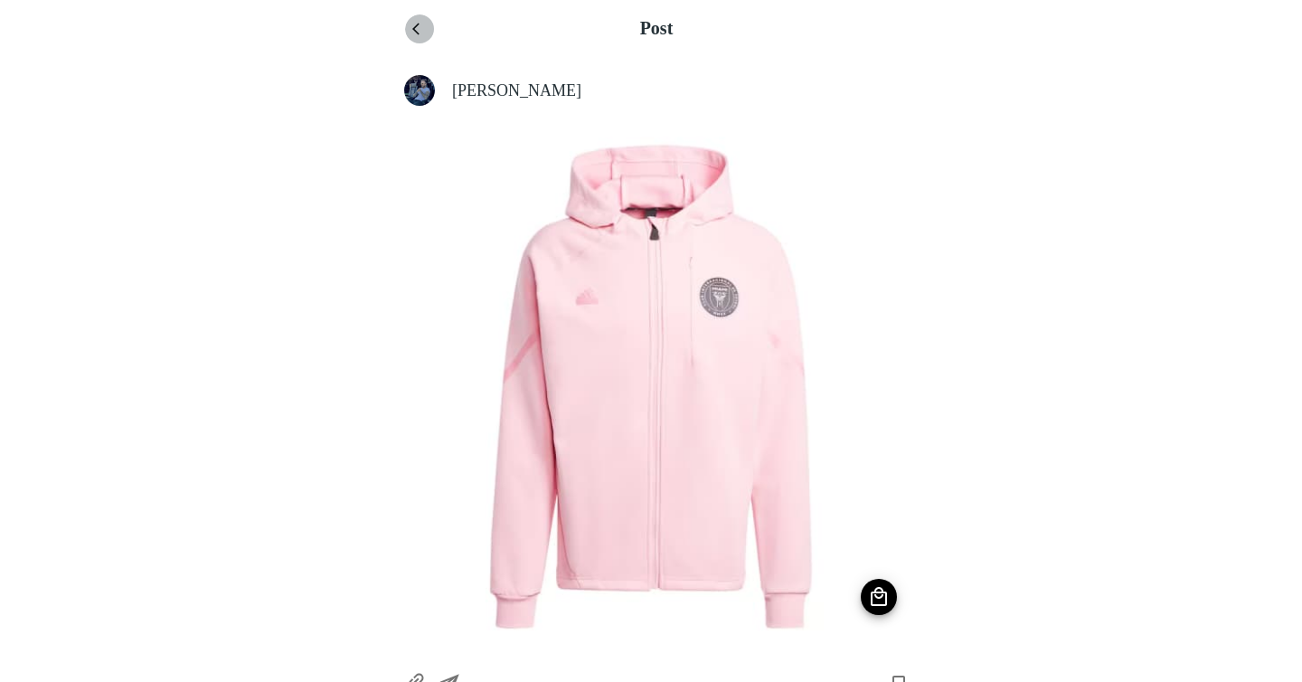
click at [418, 34] on icon "menu" at bounding box center [419, 29] width 14 height 14
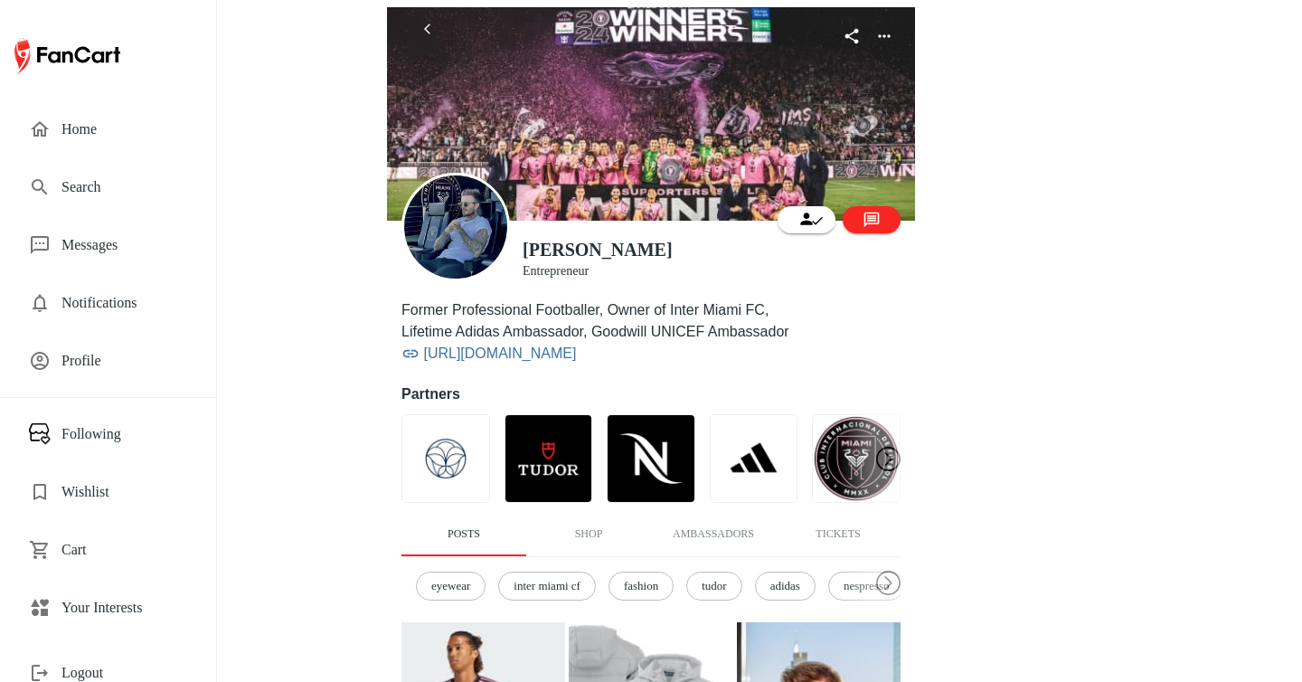
click at [114, 189] on span "Search" at bounding box center [124, 187] width 126 height 22
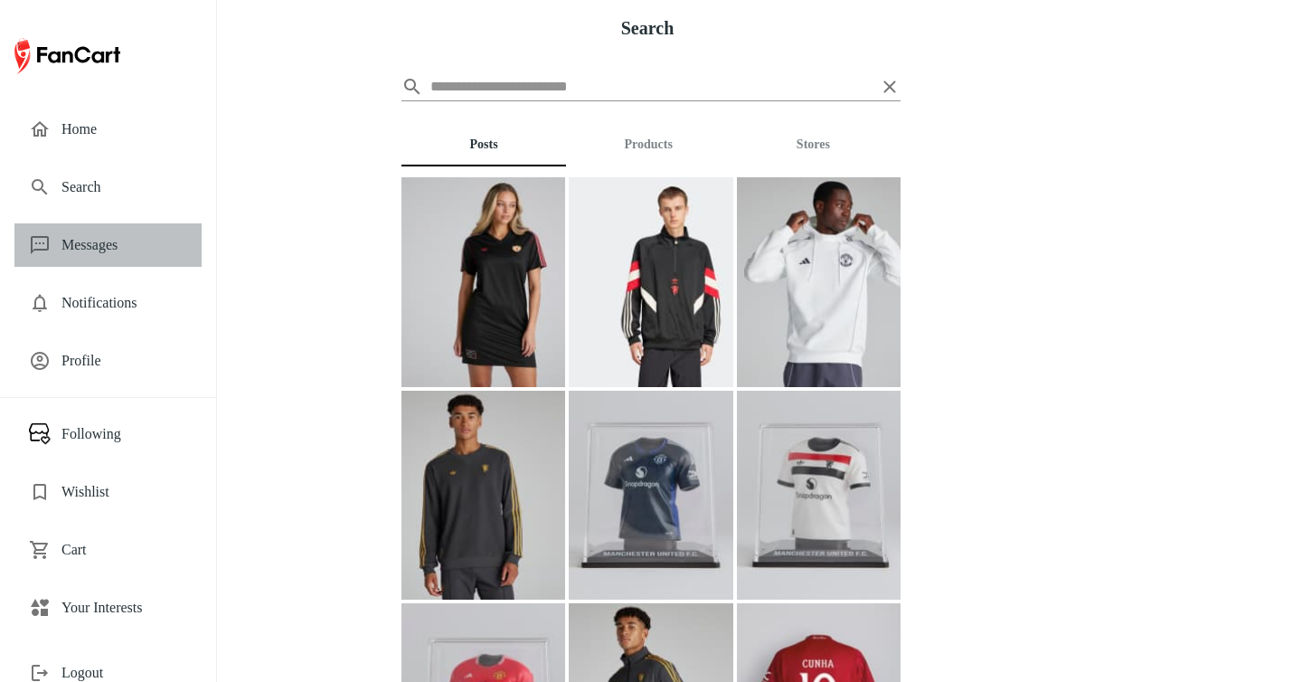
click at [137, 245] on span "Messages" at bounding box center [124, 245] width 126 height 22
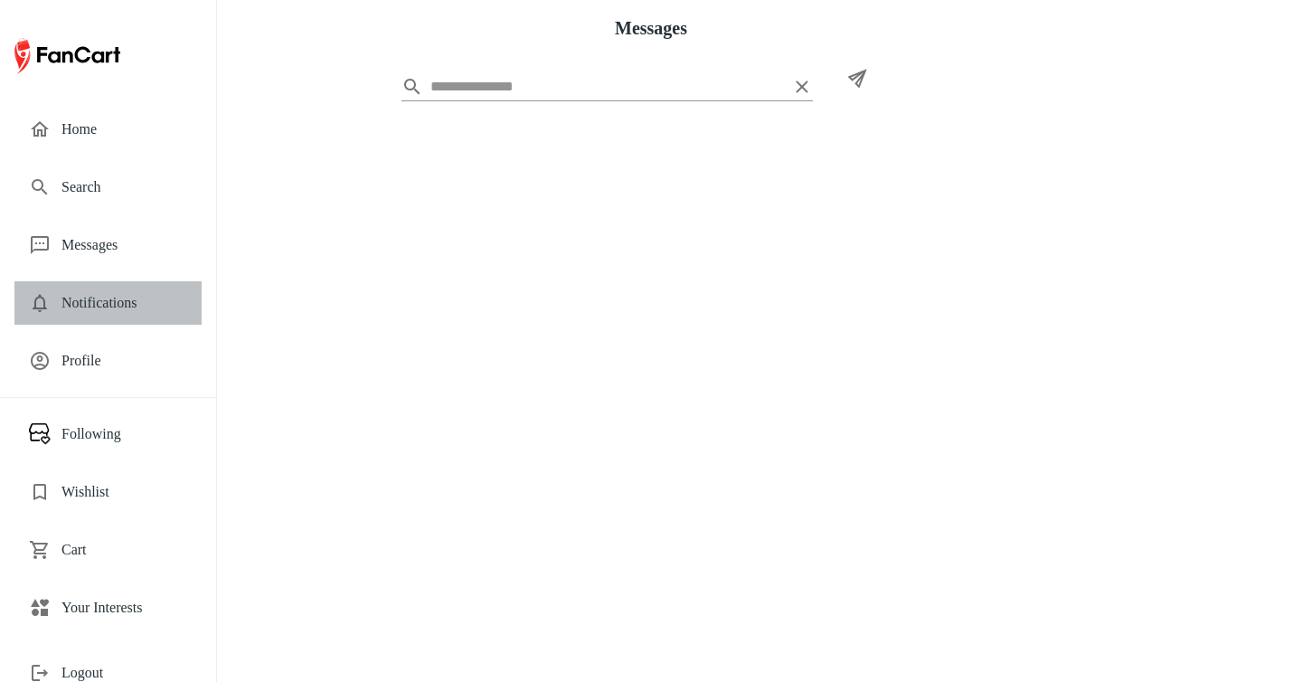
click at [144, 314] on div "Notifications" at bounding box center [107, 302] width 187 height 43
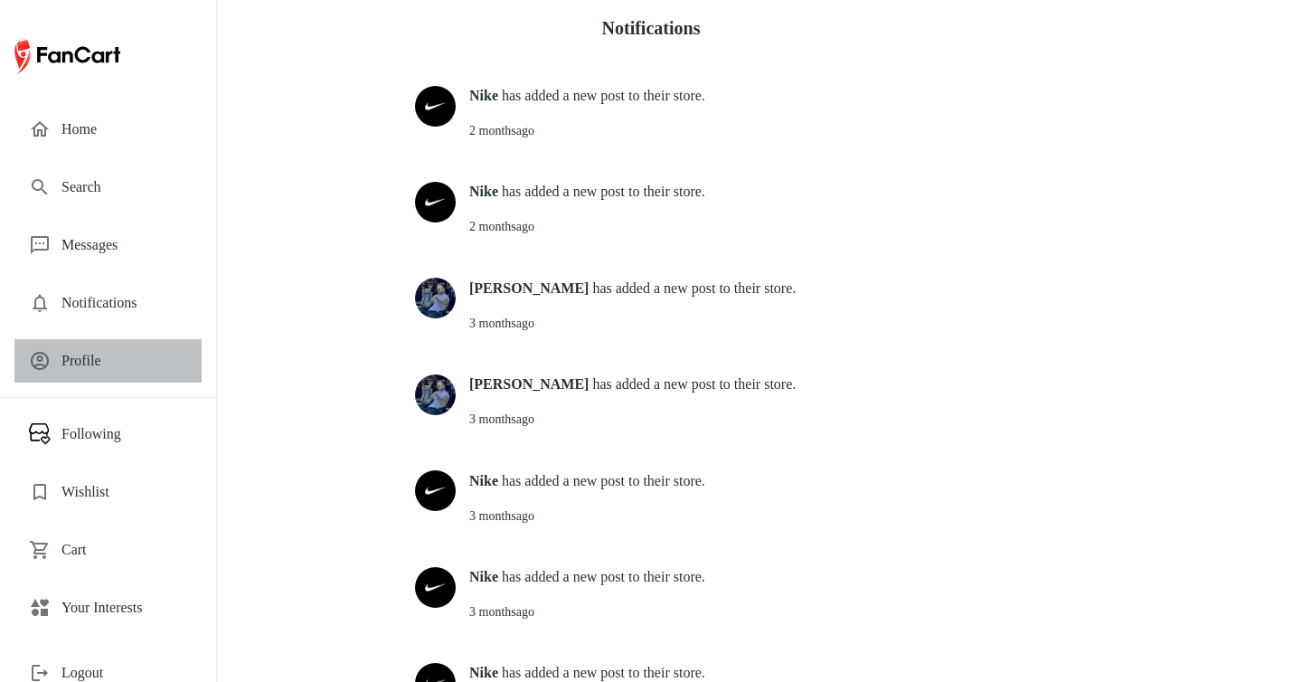
click at [116, 362] on span "Profile" at bounding box center [124, 361] width 126 height 22
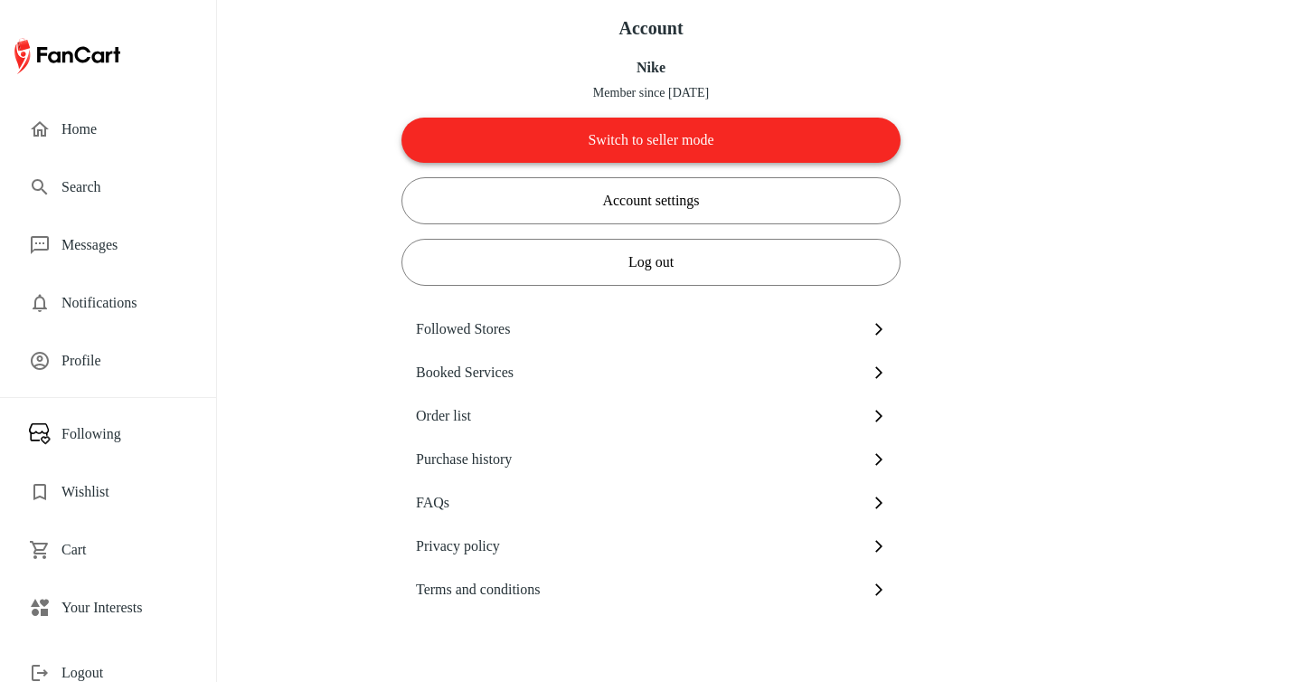
click at [731, 128] on button "Switch to seller mode" at bounding box center [650, 140] width 499 height 45
